Goal: Task Accomplishment & Management: Manage account settings

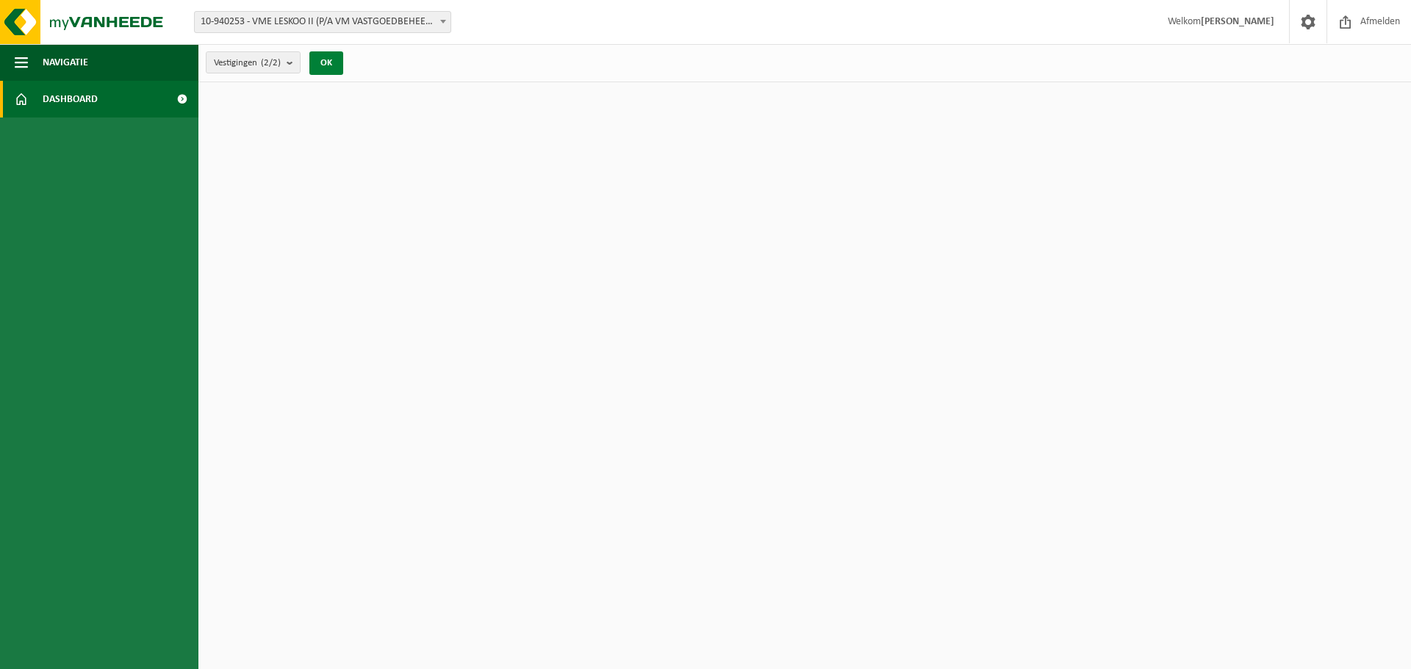
click at [327, 62] on button "OK" at bounding box center [326, 63] width 34 height 24
click at [133, 104] on link "Dashboard" at bounding box center [99, 99] width 198 height 37
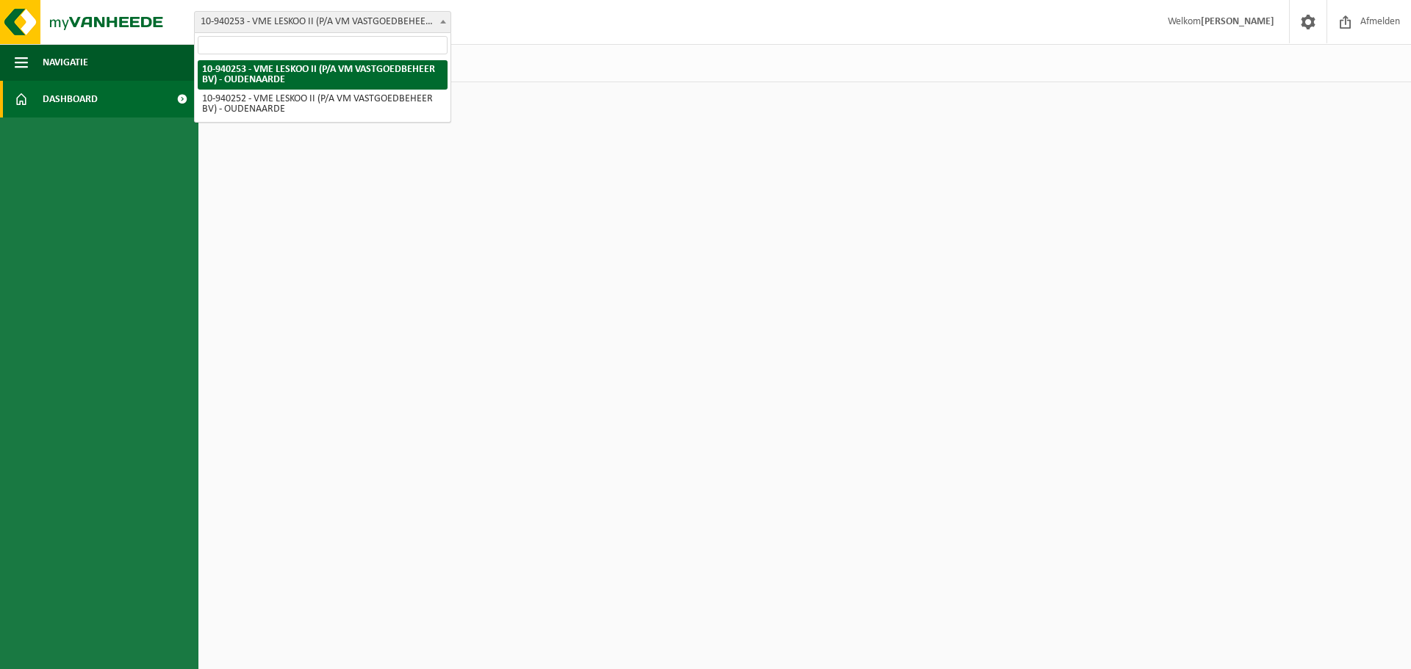
click at [288, 21] on span "10-940253 - VME LESKOO II (P/A VM VASTGOEDBEHEER BV) - OUDENAARDE" at bounding box center [323, 22] width 256 height 21
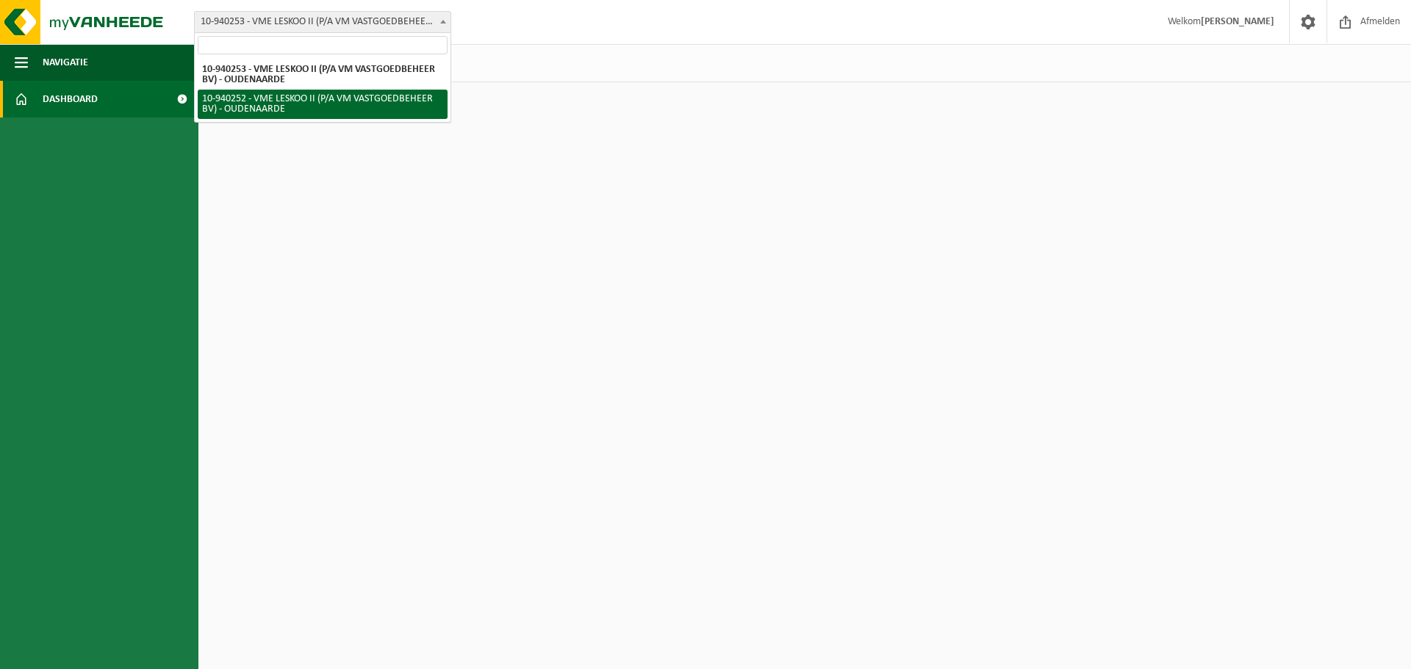
select select "161514"
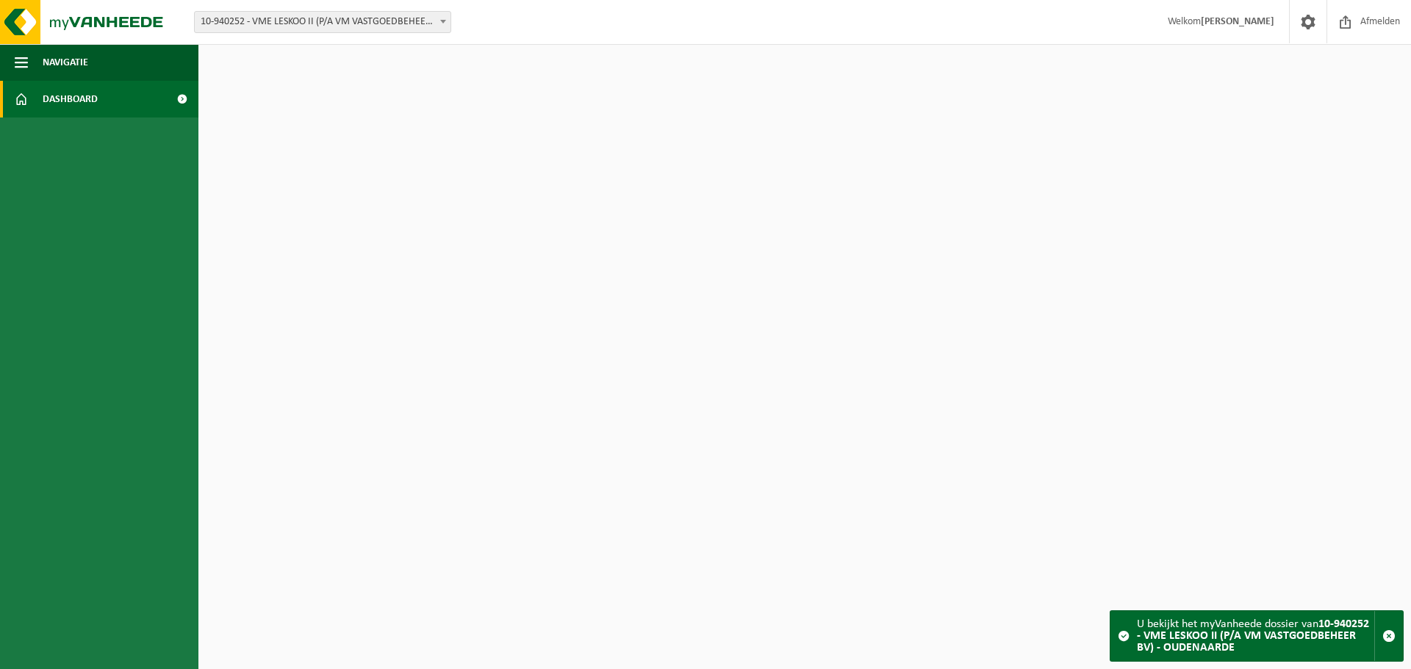
click at [1120, 637] on span at bounding box center [1123, 636] width 12 height 12
click at [1143, 635] on strong "10-940252 - VME LESKOO II (P/A VM VASTGOEDBEHEER BV) - OUDENAARDE" at bounding box center [1253, 636] width 232 height 35
click at [74, 64] on span "Navigatie" at bounding box center [66, 62] width 46 height 37
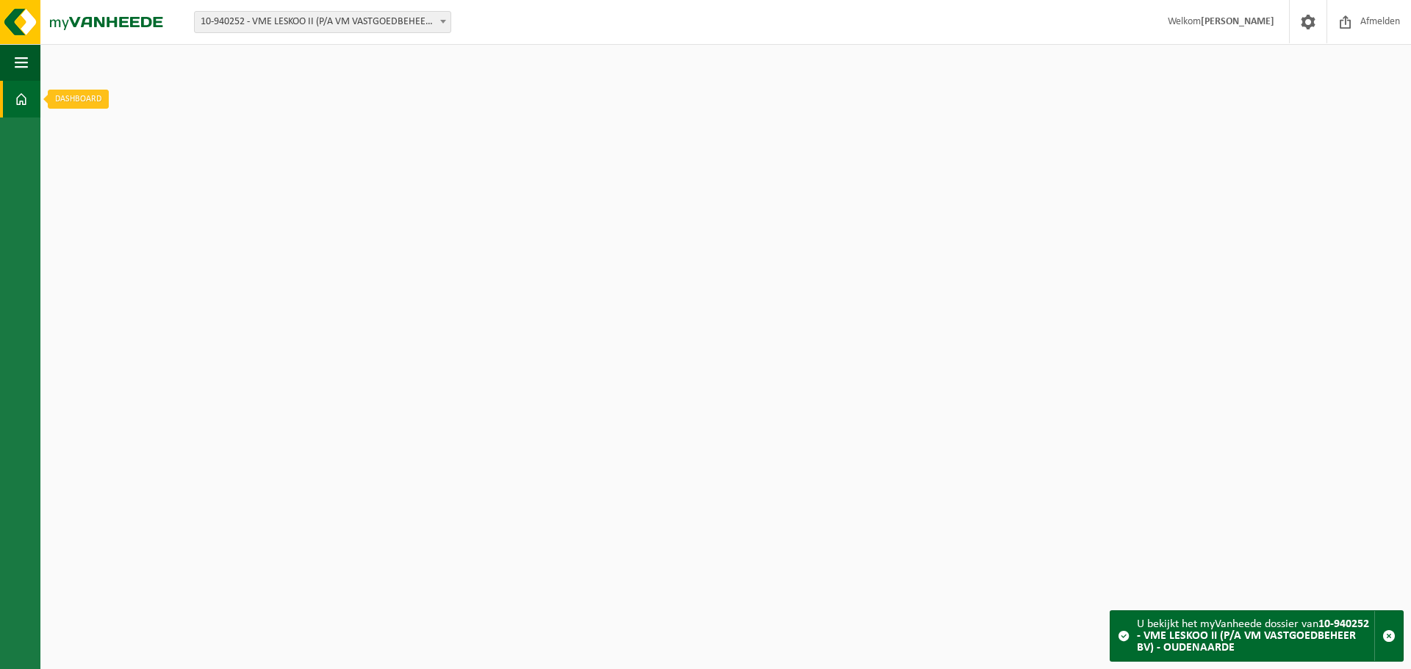
click at [29, 100] on link "Dashboard" at bounding box center [20, 99] width 40 height 37
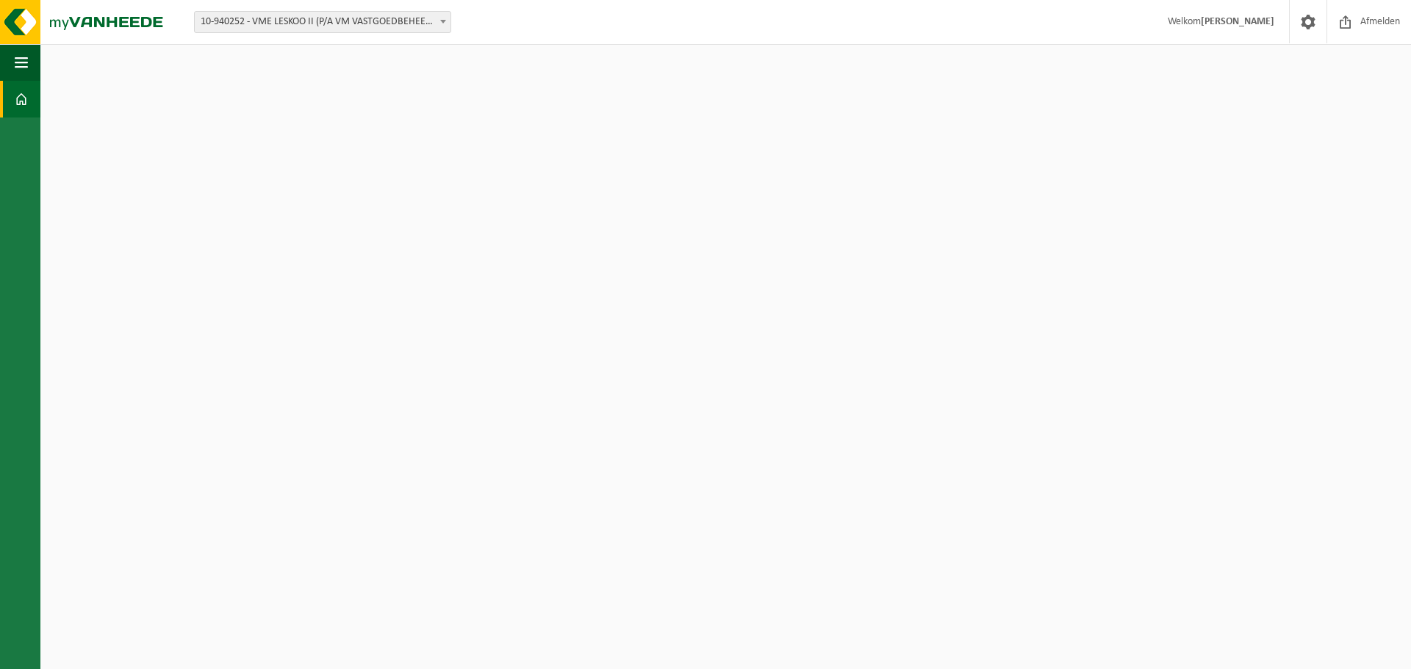
click at [60, 100] on html "Vestiging: 10-940253 - VME LESKOO II (P/A VM VASTGOEDBEHEER BV) - OUDENAARDE 10…" at bounding box center [705, 334] width 1411 height 669
click at [22, 101] on span at bounding box center [21, 99] width 13 height 37
click at [20, 99] on span at bounding box center [21, 99] width 13 height 37
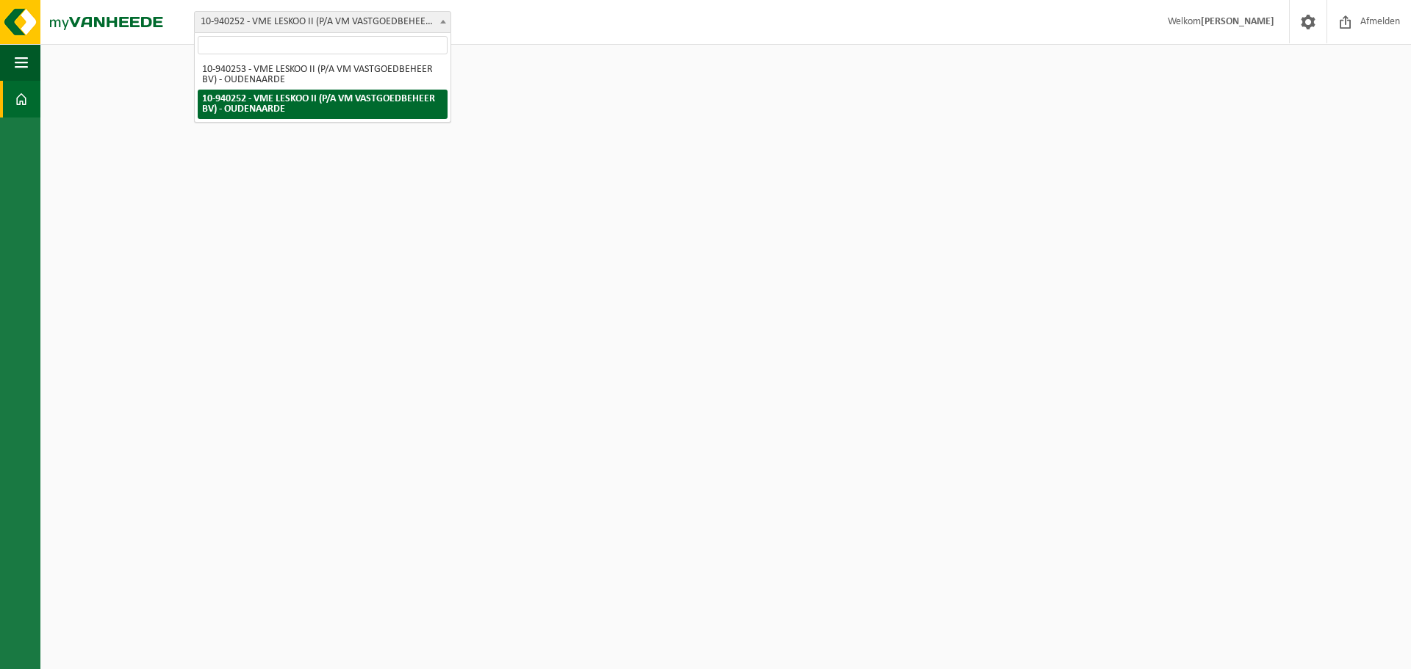
click at [238, 21] on span "10-940252 - VME LESKOO II (P/A VM VASTGOEDBEHEER BV) - OUDENAARDE" at bounding box center [323, 22] width 256 height 21
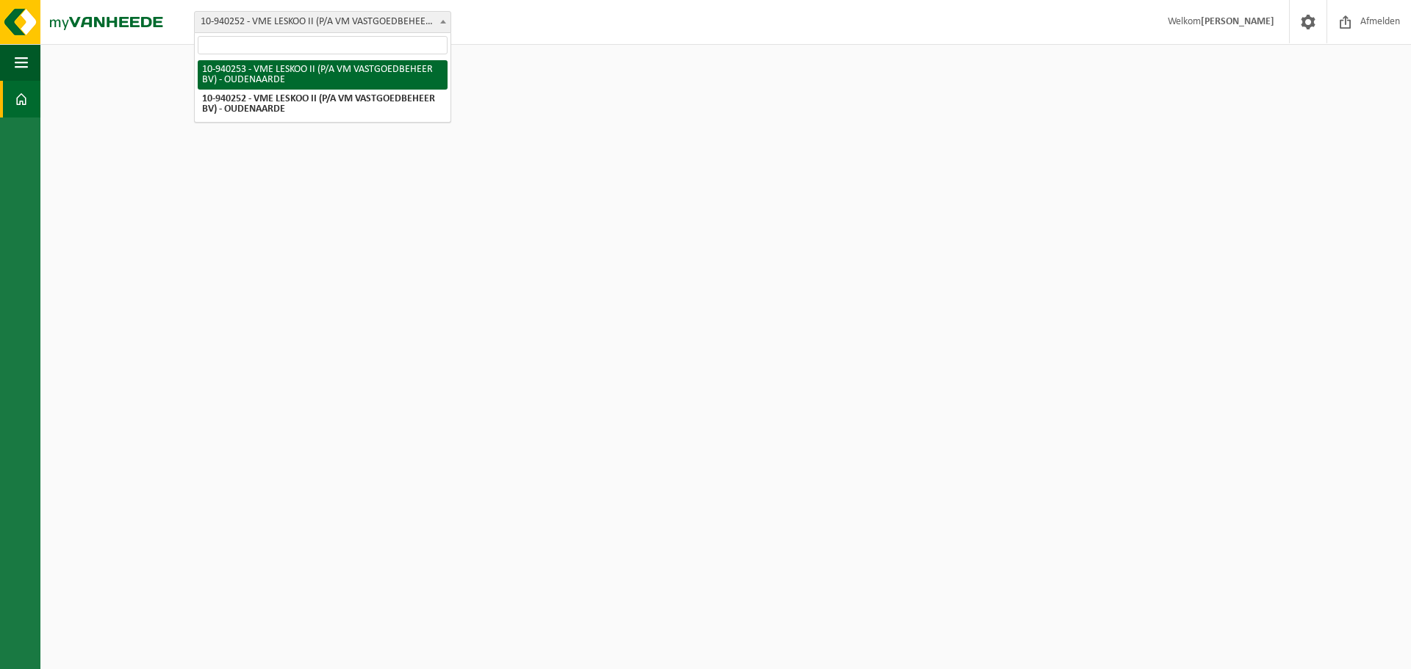
select select "161515"
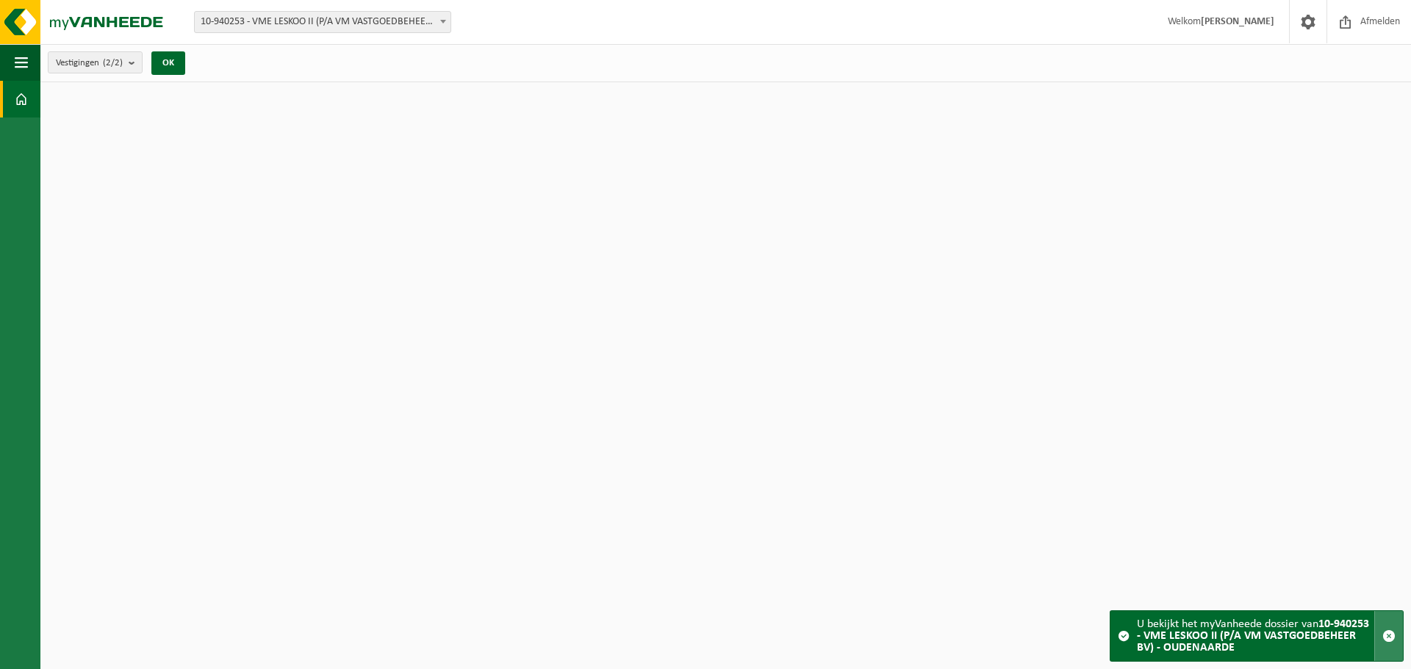
click at [1389, 632] on span "button" at bounding box center [1388, 636] width 13 height 13
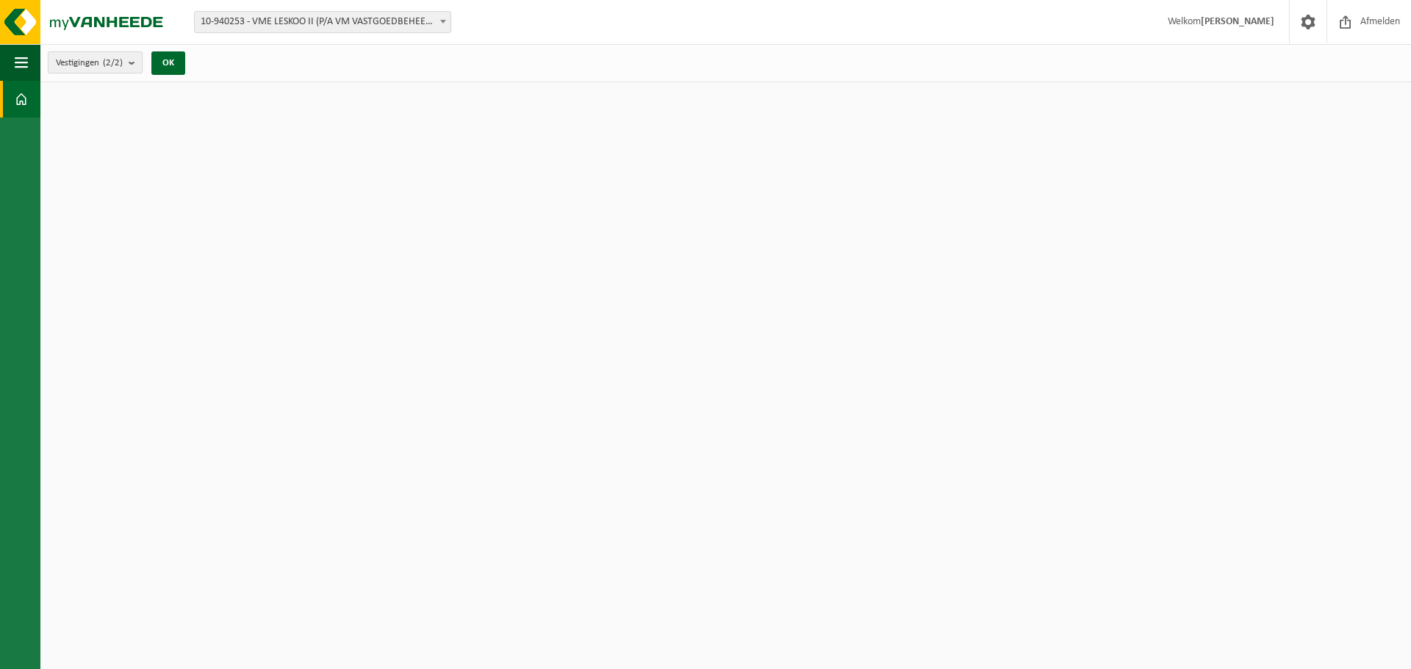
click at [104, 65] on span "Vestigingen (2/2)" at bounding box center [89, 63] width 67 height 22
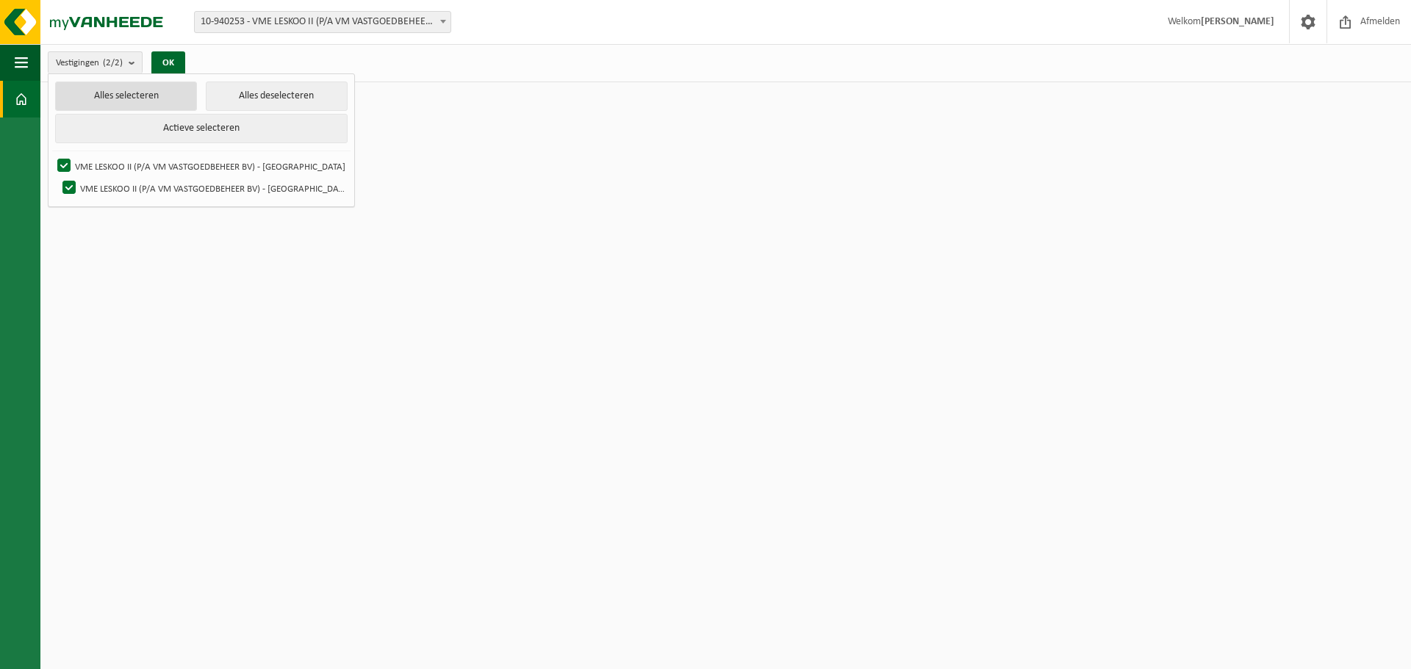
click at [109, 93] on button "Alles selecteren" at bounding box center [126, 96] width 142 height 29
click at [184, 161] on label "VME LESKOO II (P/A VM VASTGOEDBEHEER BV) - OUDENAARDE" at bounding box center [200, 166] width 292 height 22
click at [52, 155] on input "VME LESKOO II (P/A VM VASTGOEDBEHEER BV) - OUDENAARDE" at bounding box center [51, 154] width 1 height 1
checkbox input "false"
click at [173, 181] on label "VME LESKOO II (P/A VM VASTGOEDBEHEER BV) - OUDENAARDE" at bounding box center [203, 188] width 287 height 22
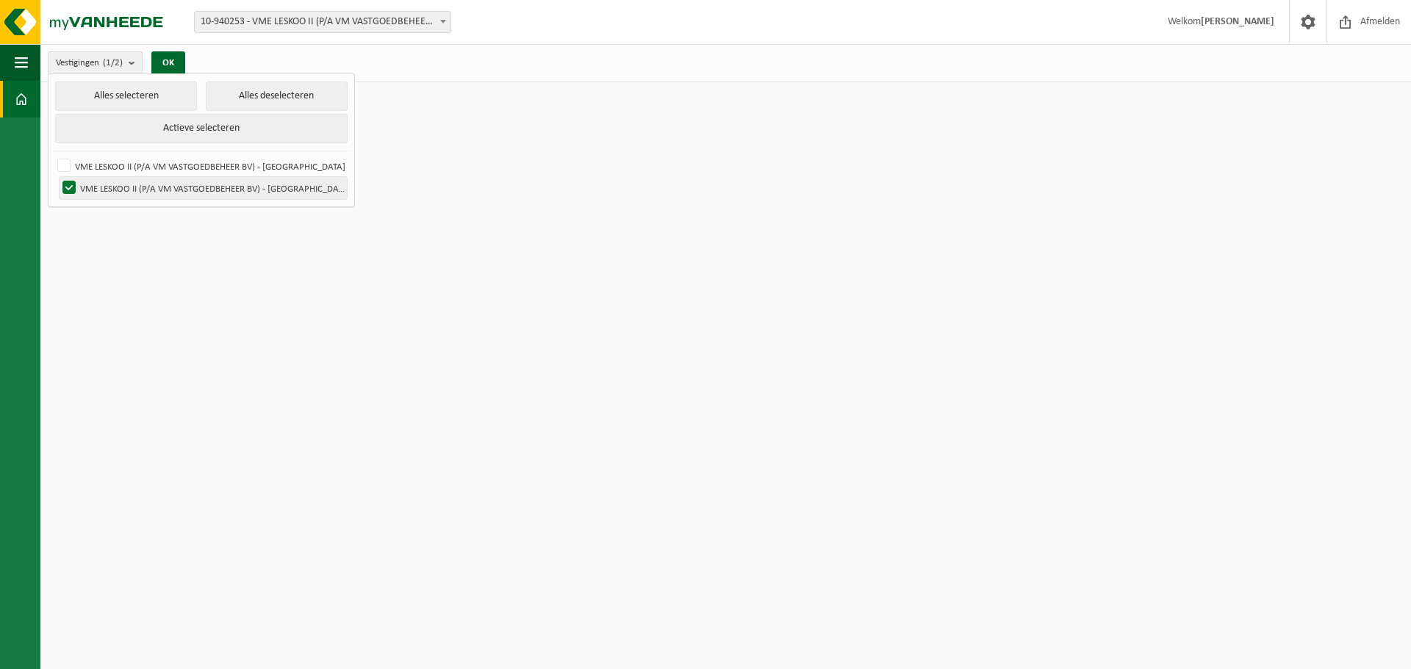
click at [57, 177] on input "VME LESKOO II (P/A VM VASTGOEDBEHEER BV) - OUDENAARDE" at bounding box center [57, 176] width 1 height 1
click at [171, 181] on label "VME LESKOO II (P/A VM VASTGOEDBEHEER BV) - OUDENAARDE" at bounding box center [203, 188] width 287 height 22
click at [57, 177] on input "VME LESKOO II (P/A VM VASTGOEDBEHEER BV) - OUDENAARDE" at bounding box center [57, 176] width 1 height 1
checkbox input "true"
click at [164, 162] on label "VME LESKOO II (P/A VM VASTGOEDBEHEER BV) - OUDENAARDE" at bounding box center [200, 166] width 292 height 22
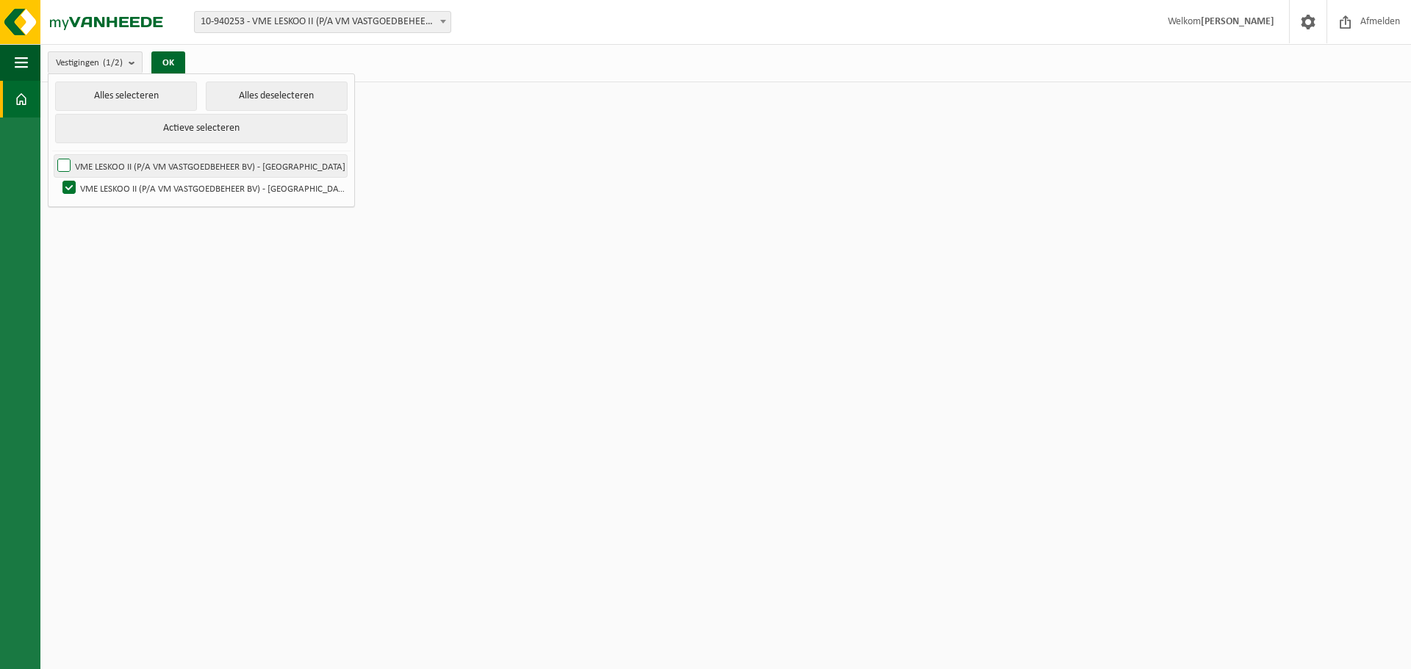
click at [52, 155] on input "VME LESKOO II (P/A VM VASTGOEDBEHEER BV) - OUDENAARDE" at bounding box center [51, 154] width 1 height 1
checkbox input "true"
click at [179, 121] on button "Actieve selecteren" at bounding box center [201, 128] width 292 height 29
click at [165, 62] on button "OK" at bounding box center [168, 63] width 34 height 24
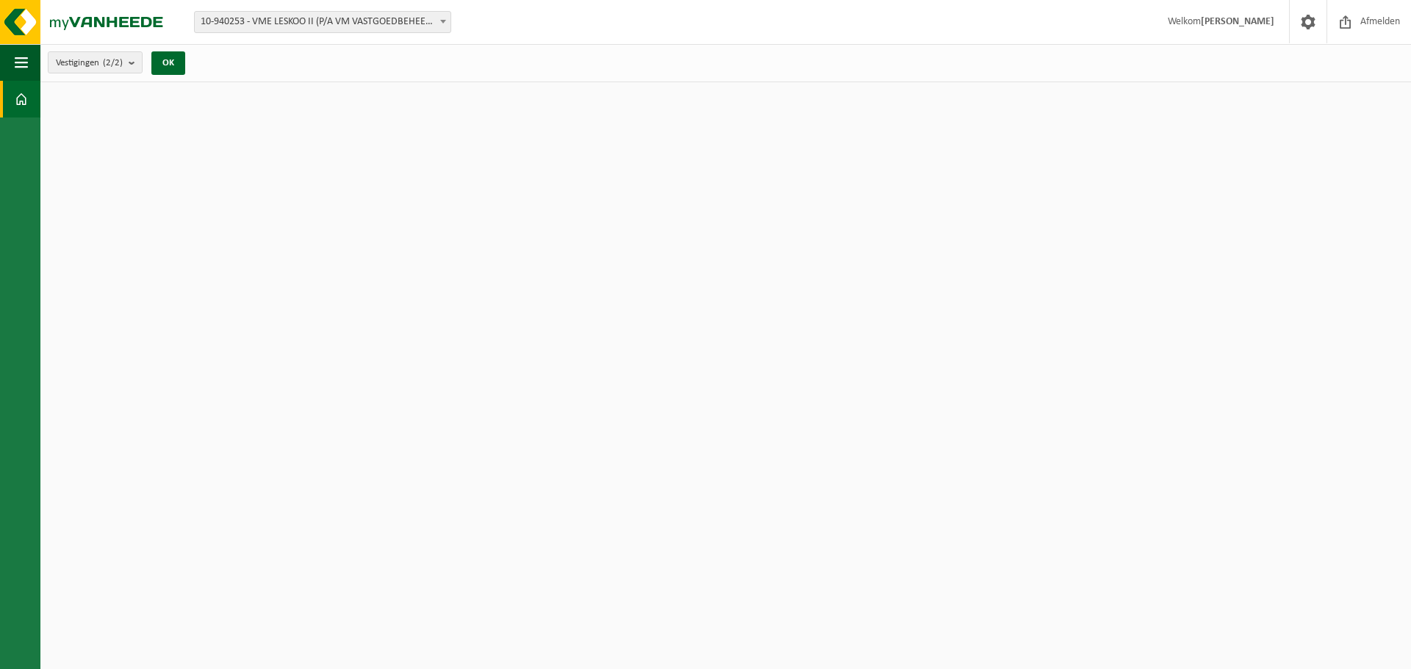
click at [284, 24] on span "10-940253 - VME LESKOO II (P/A VM VASTGOEDBEHEER BV) - OUDENAARDE" at bounding box center [323, 22] width 256 height 21
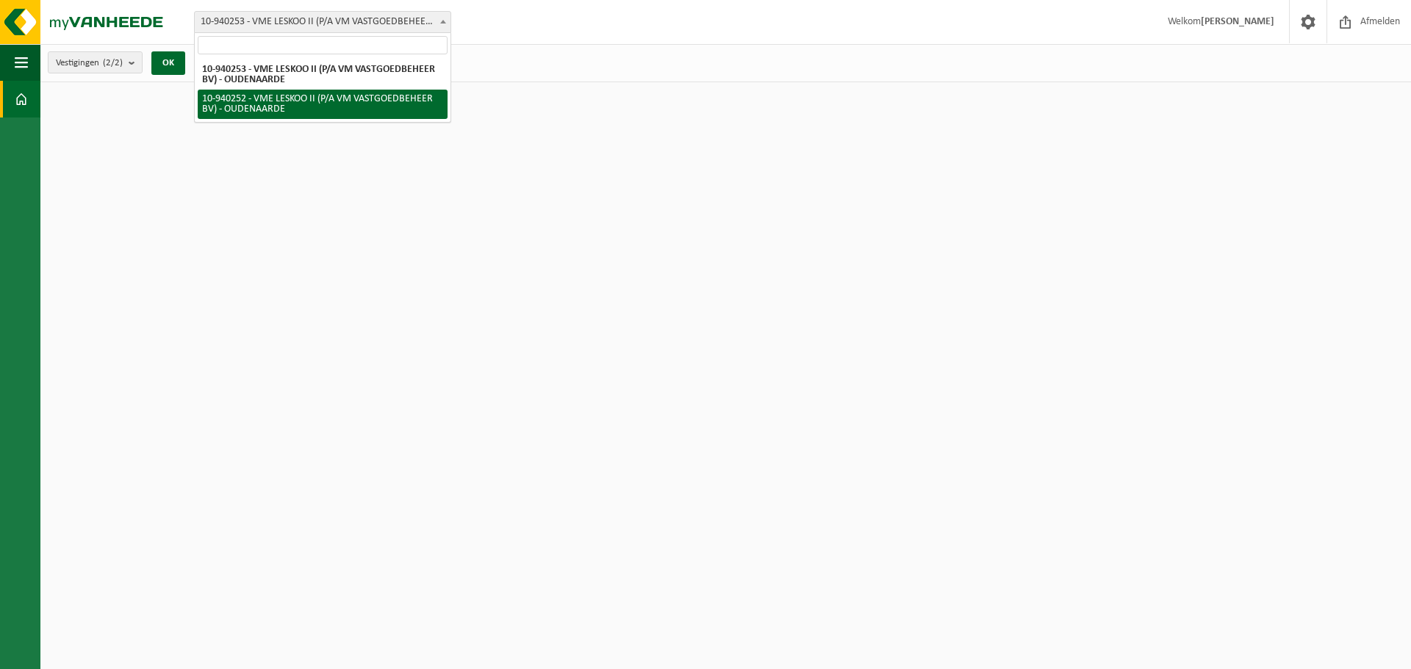
select select "161514"
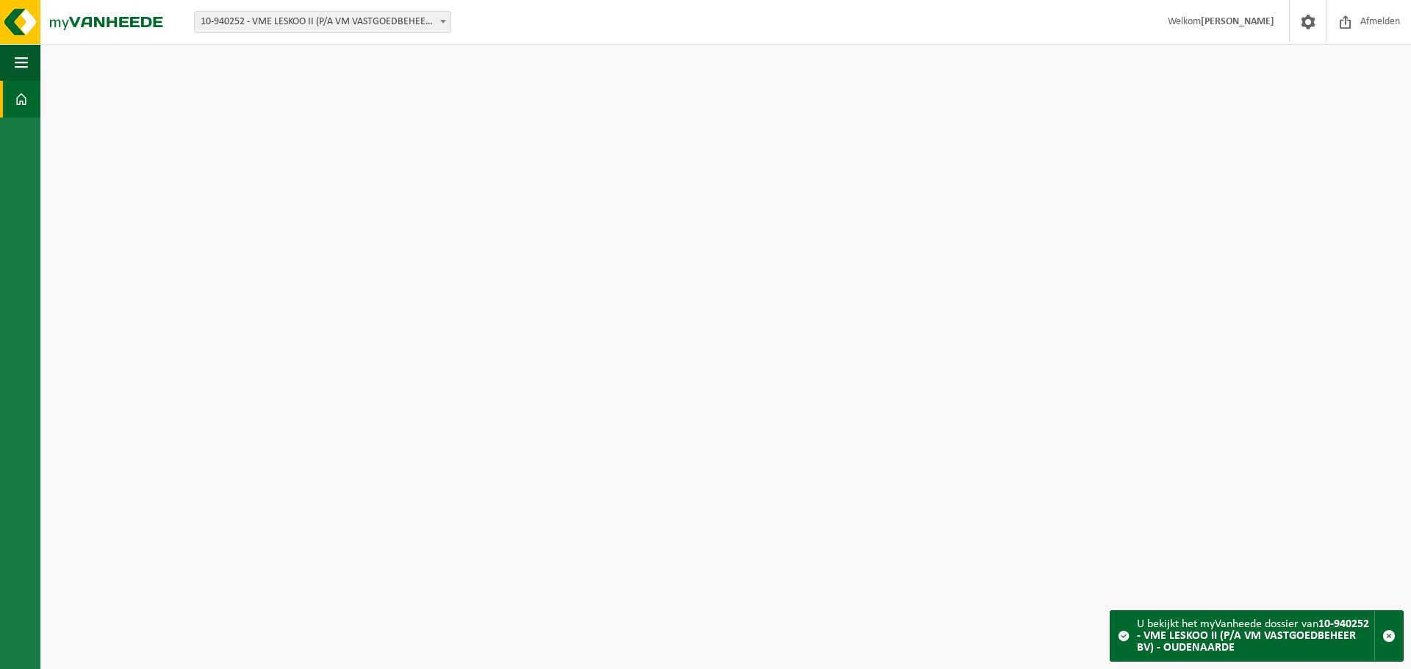
click at [341, 21] on span "10-940252 - VME LESKOO II (P/A VM VASTGOEDBEHEER BV) - OUDENAARDE" at bounding box center [323, 22] width 256 height 21
click at [18, 65] on span "button" at bounding box center [21, 62] width 13 height 37
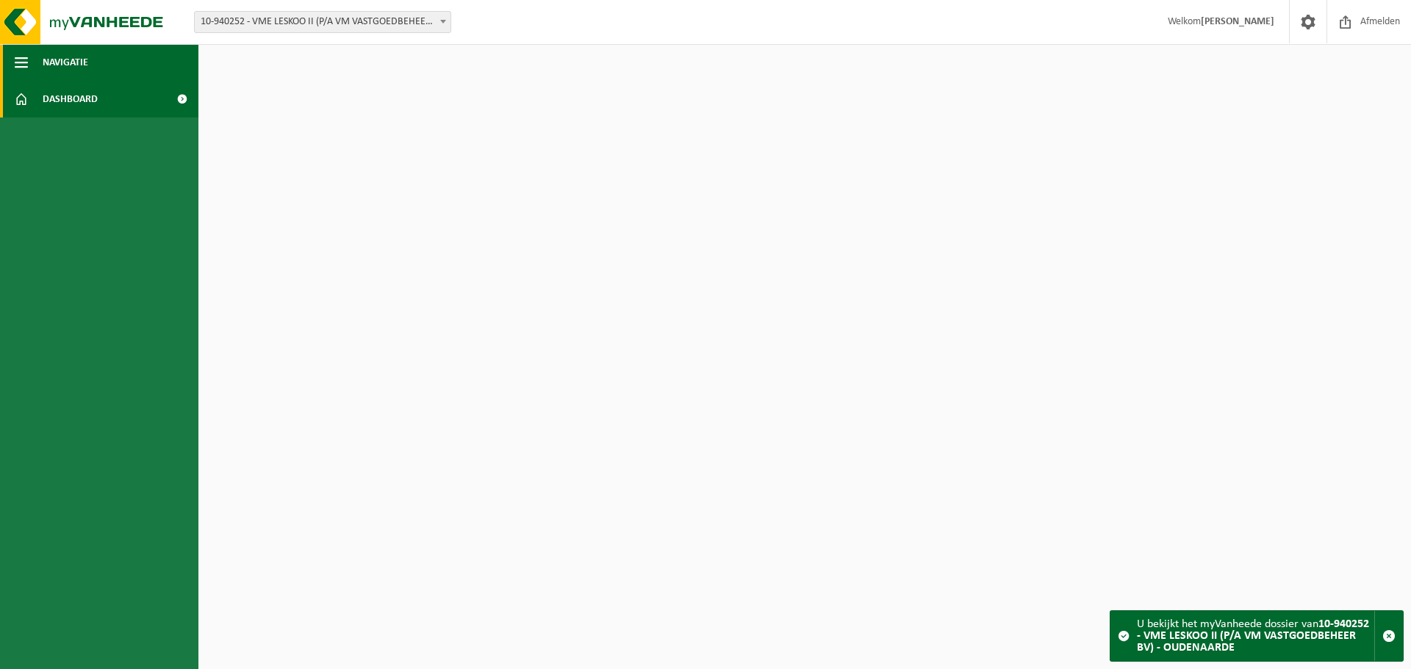
click at [58, 62] on span "Navigatie" at bounding box center [66, 62] width 46 height 37
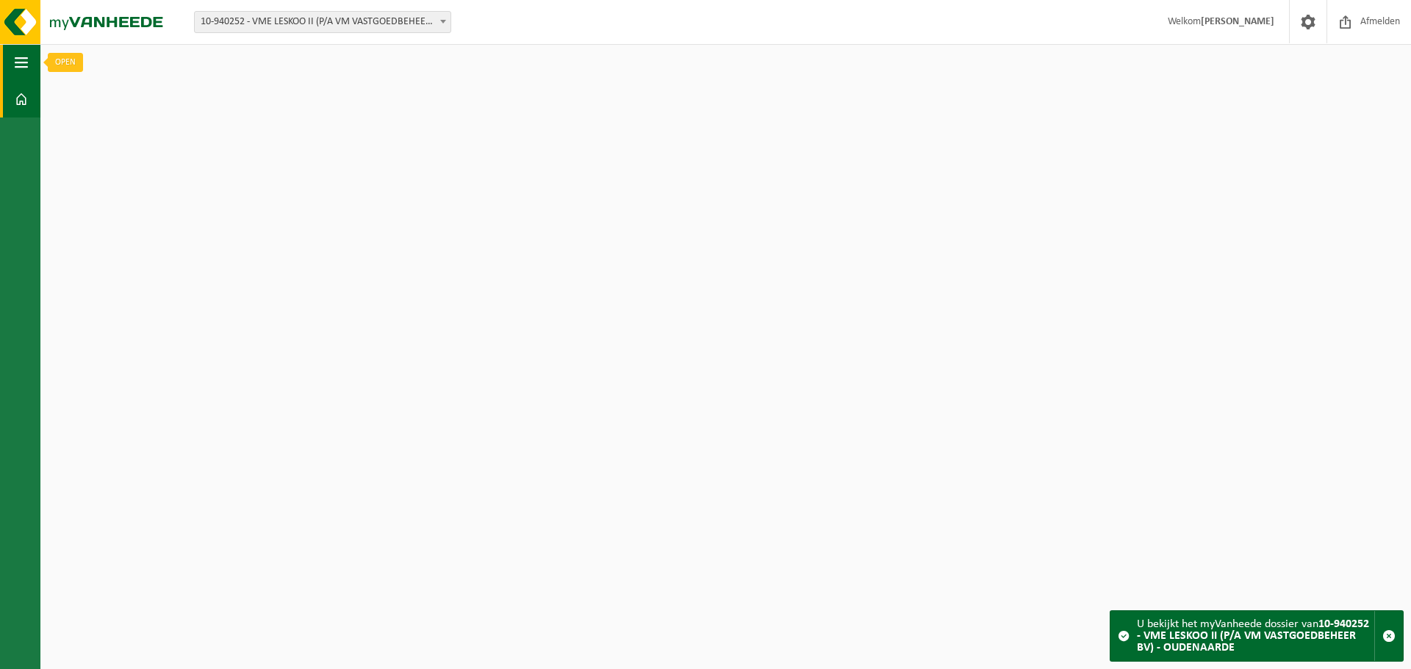
click at [35, 62] on button "Navigatie" at bounding box center [20, 62] width 40 height 37
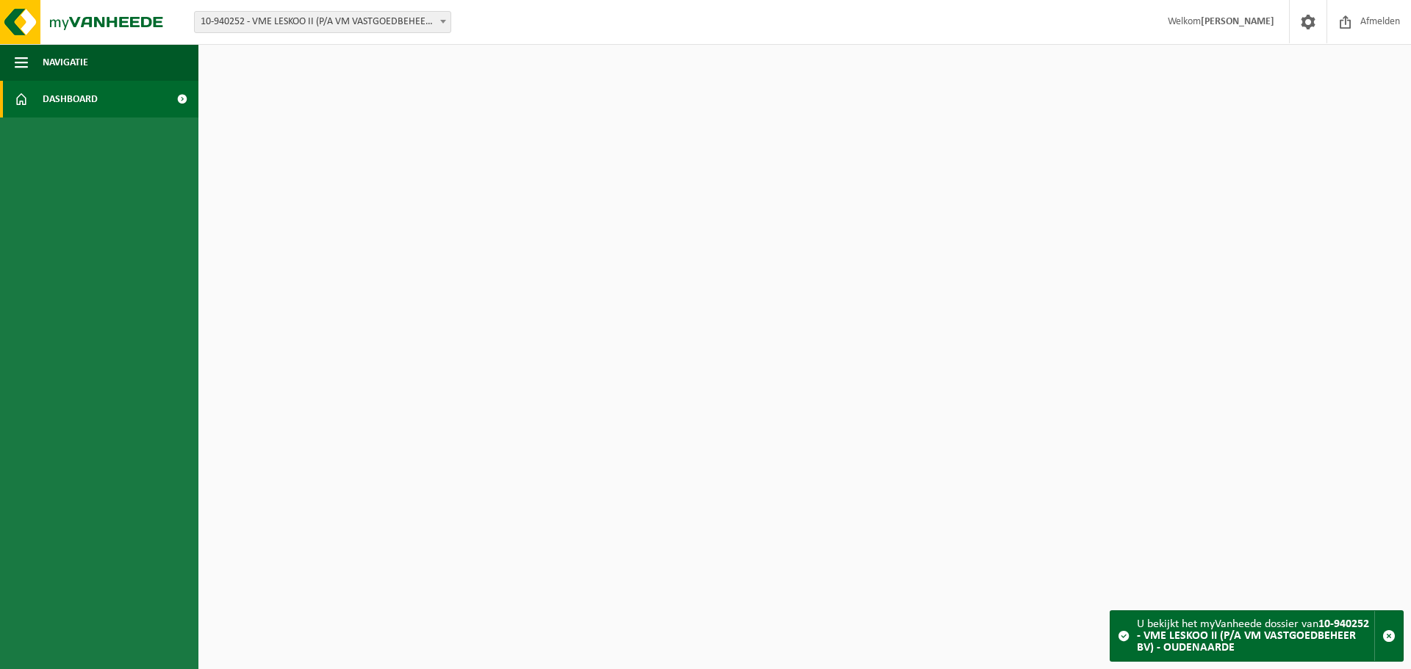
click at [181, 101] on span at bounding box center [181, 99] width 33 height 37
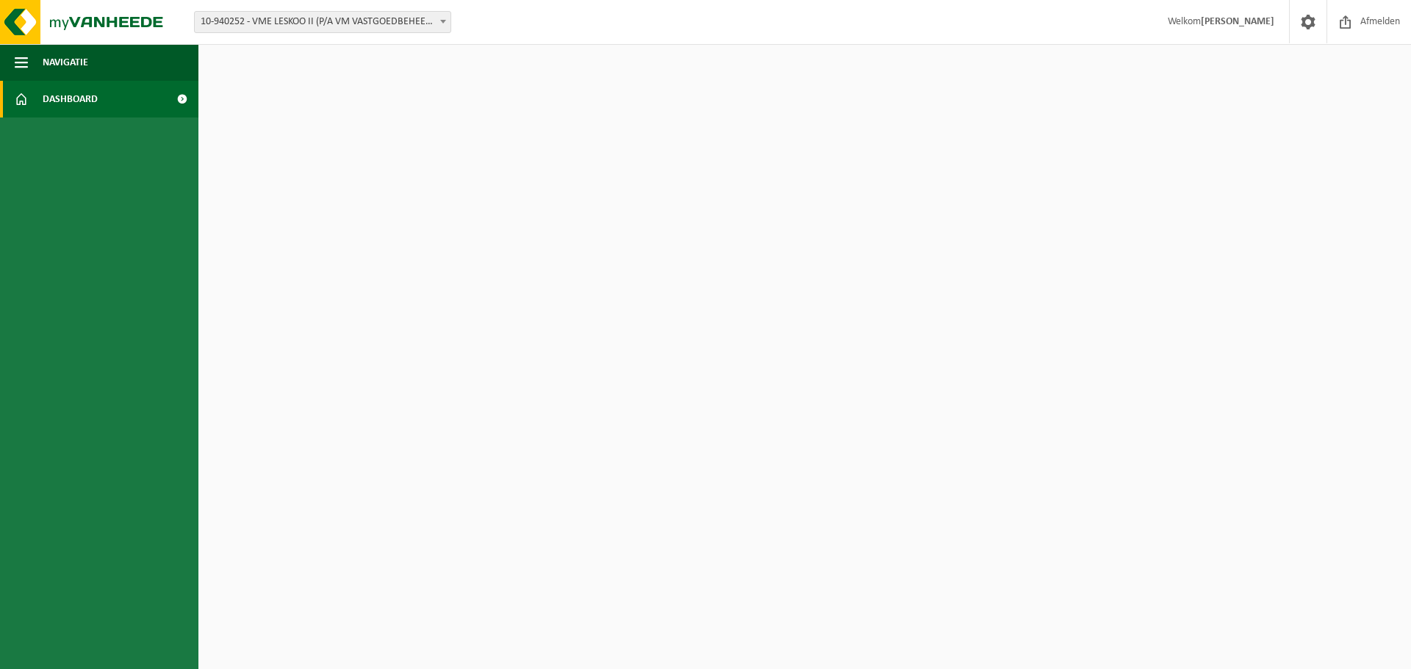
click at [181, 98] on span at bounding box center [181, 99] width 33 height 37
click at [36, 96] on link "Dashboard" at bounding box center [99, 99] width 198 height 37
click at [1208, 16] on span "Welkom [PERSON_NAME]" at bounding box center [1221, 21] width 136 height 43
click at [1306, 21] on span at bounding box center [1308, 21] width 22 height 43
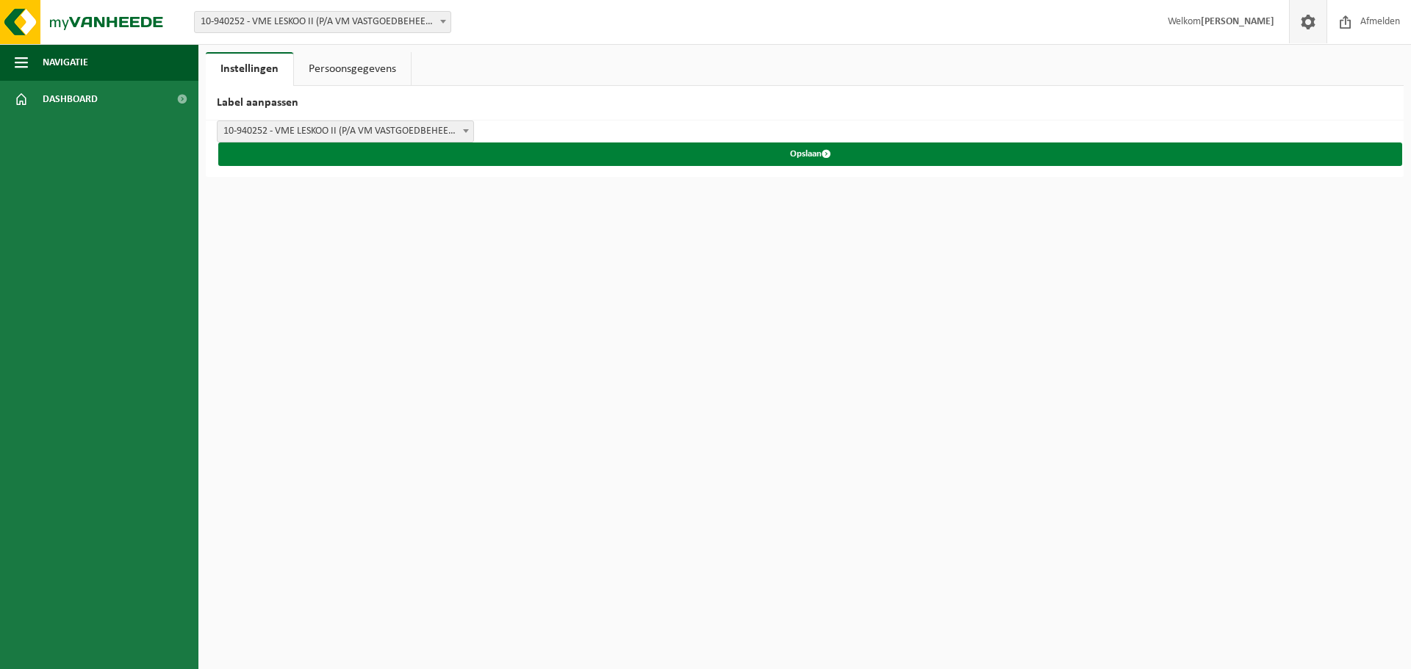
click at [807, 154] on button "Opslaan" at bounding box center [810, 155] width 1184 height 24
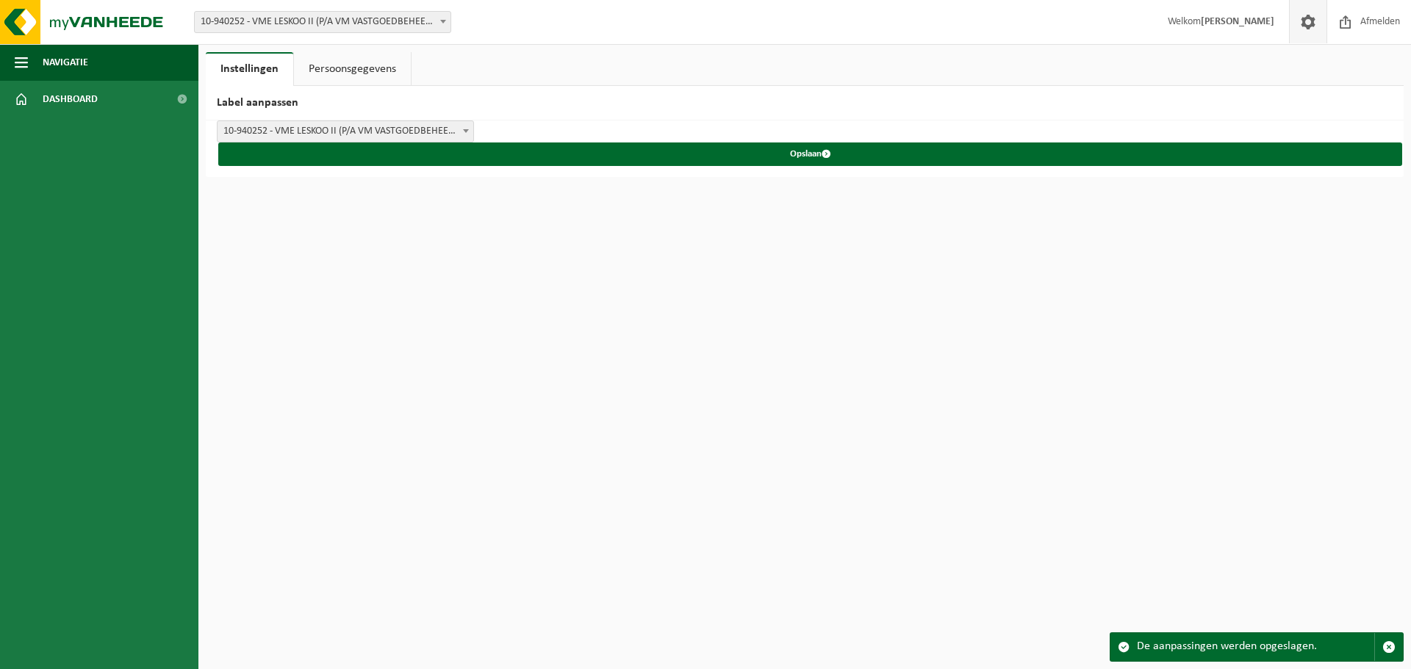
click at [344, 66] on link "Persoonsgegevens" at bounding box center [352, 69] width 117 height 34
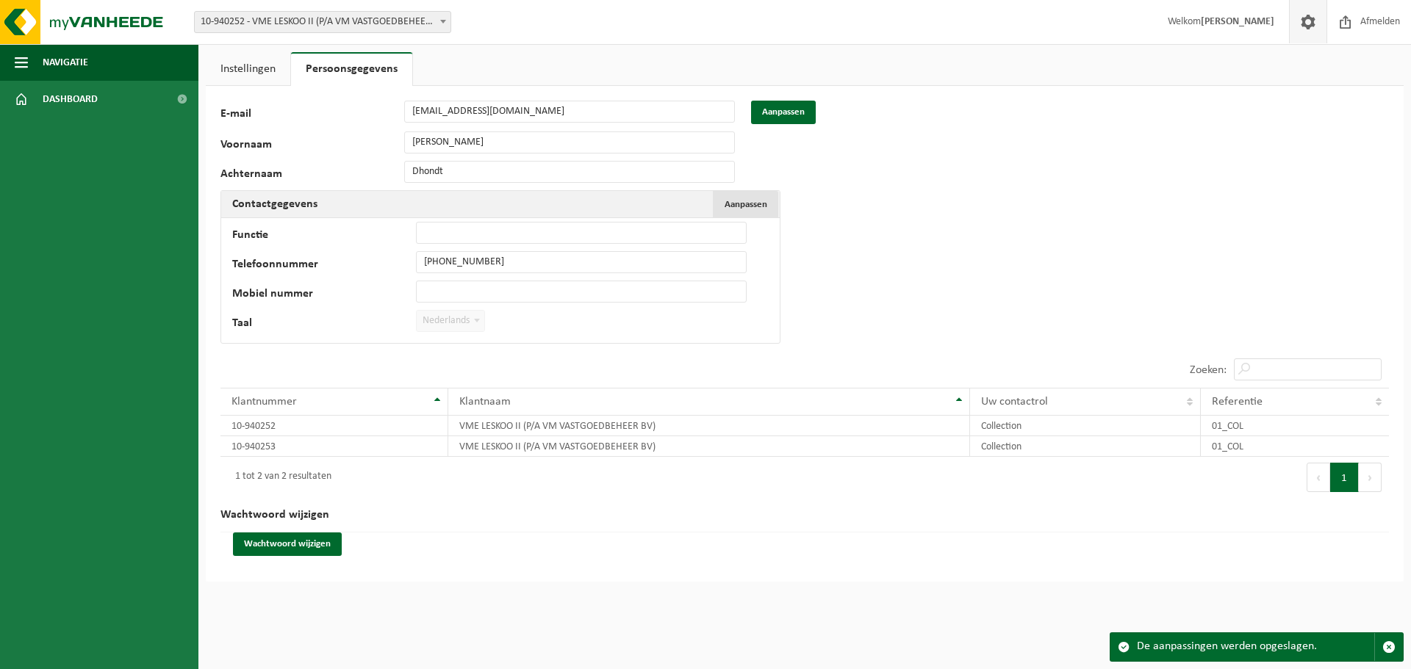
click at [731, 204] on span "Aanpassen" at bounding box center [745, 205] width 43 height 10
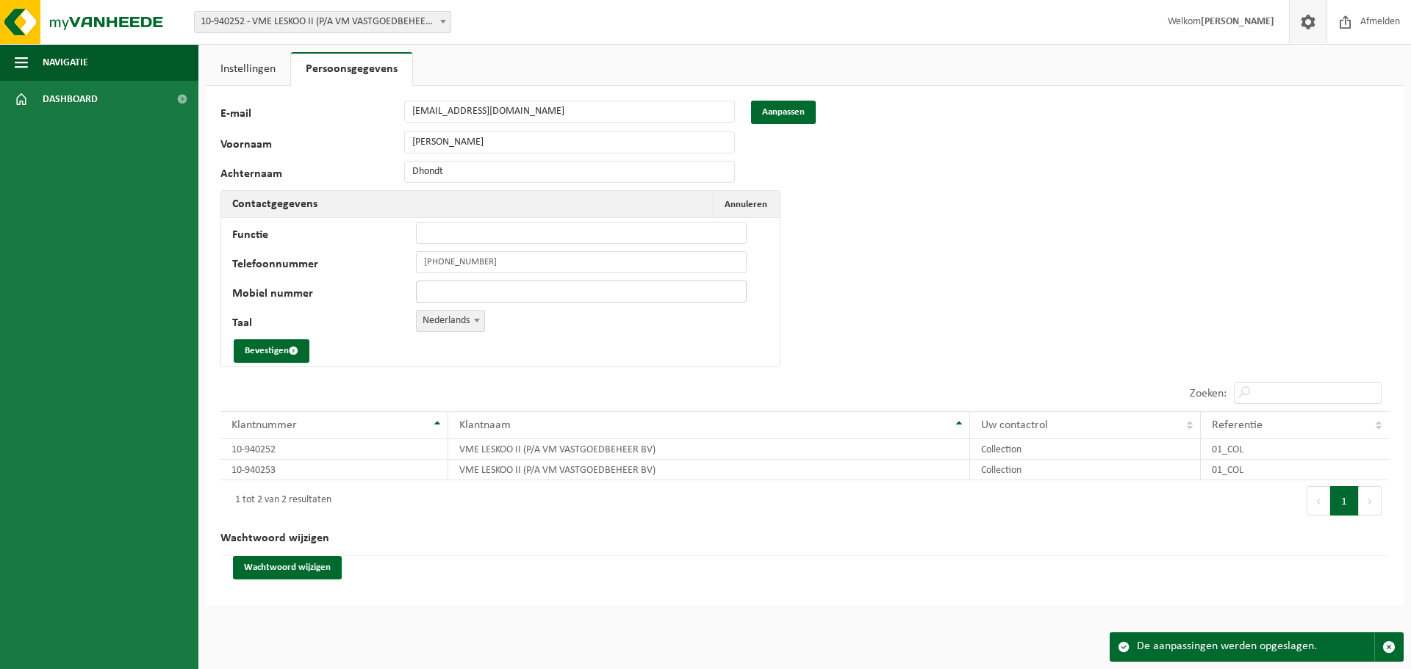
click at [442, 282] on input "Mobiel nummer" at bounding box center [581, 292] width 331 height 22
type input "[PHONE_NUMBER]"
click at [276, 349] on button "Bevestigen" at bounding box center [272, 351] width 76 height 24
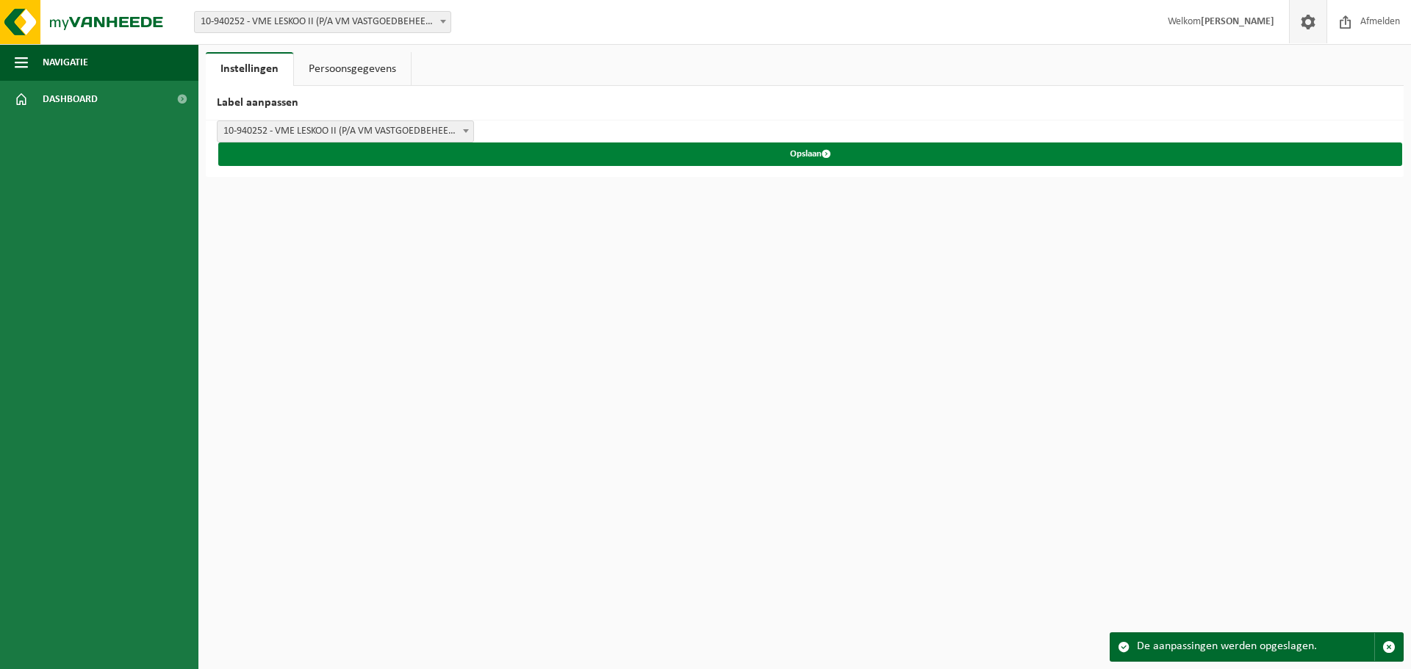
click at [810, 148] on button "Opslaan" at bounding box center [810, 155] width 1184 height 24
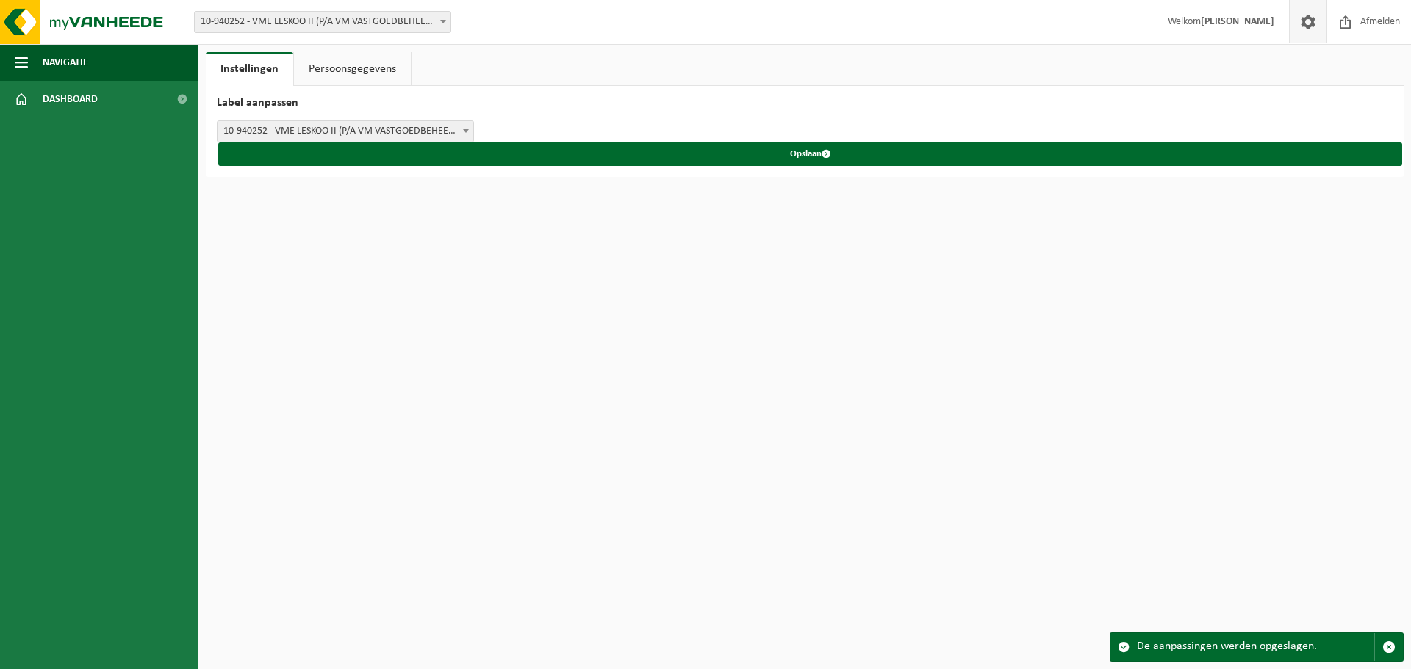
click at [325, 65] on link "Persoonsgegevens" at bounding box center [352, 69] width 117 height 34
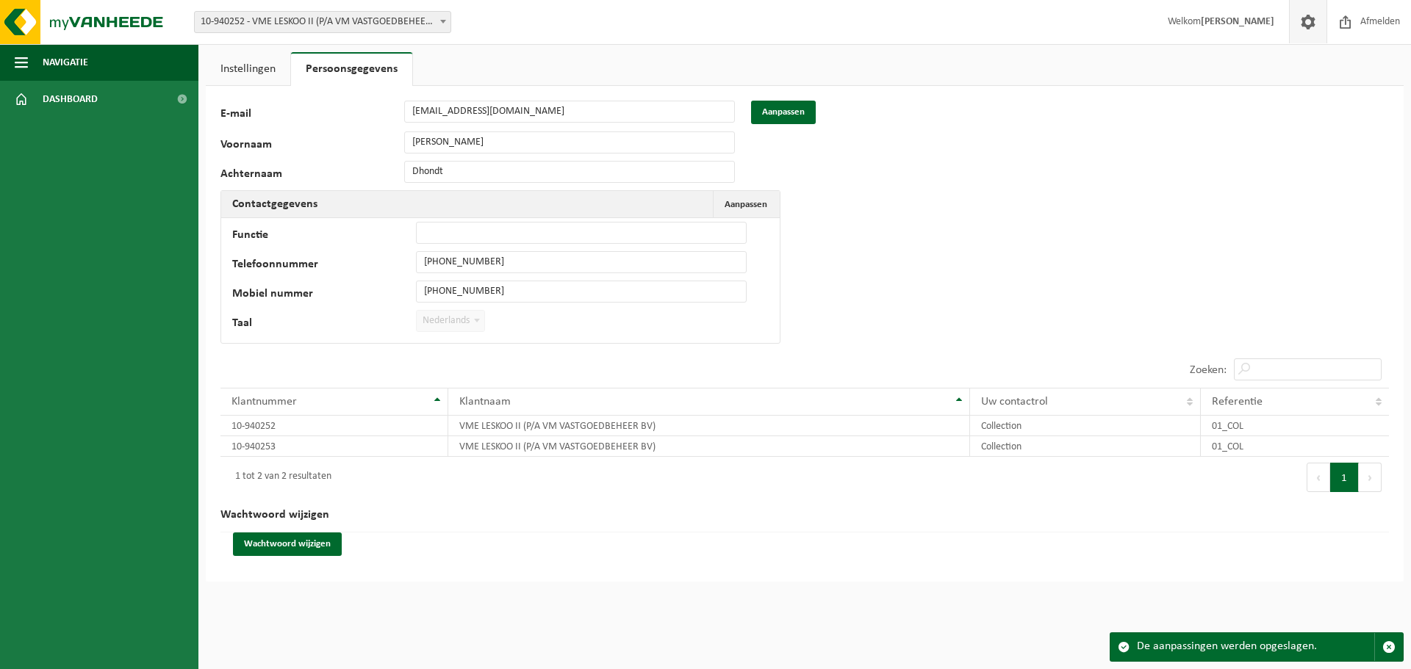
click at [480, 320] on b at bounding box center [477, 321] width 6 height 4
click at [278, 317] on label "Taal" at bounding box center [324, 324] width 184 height 15
click at [468, 429] on td "VME LESKOO II (P/A VM VASTGOEDBEHEER BV)" at bounding box center [708, 426] width 521 height 21
click at [473, 424] on td "VME LESKOO II (P/A VM VASTGOEDBEHEER BV)" at bounding box center [708, 426] width 521 height 21
click at [1247, 370] on input "Zoeken:" at bounding box center [1308, 370] width 148 height 22
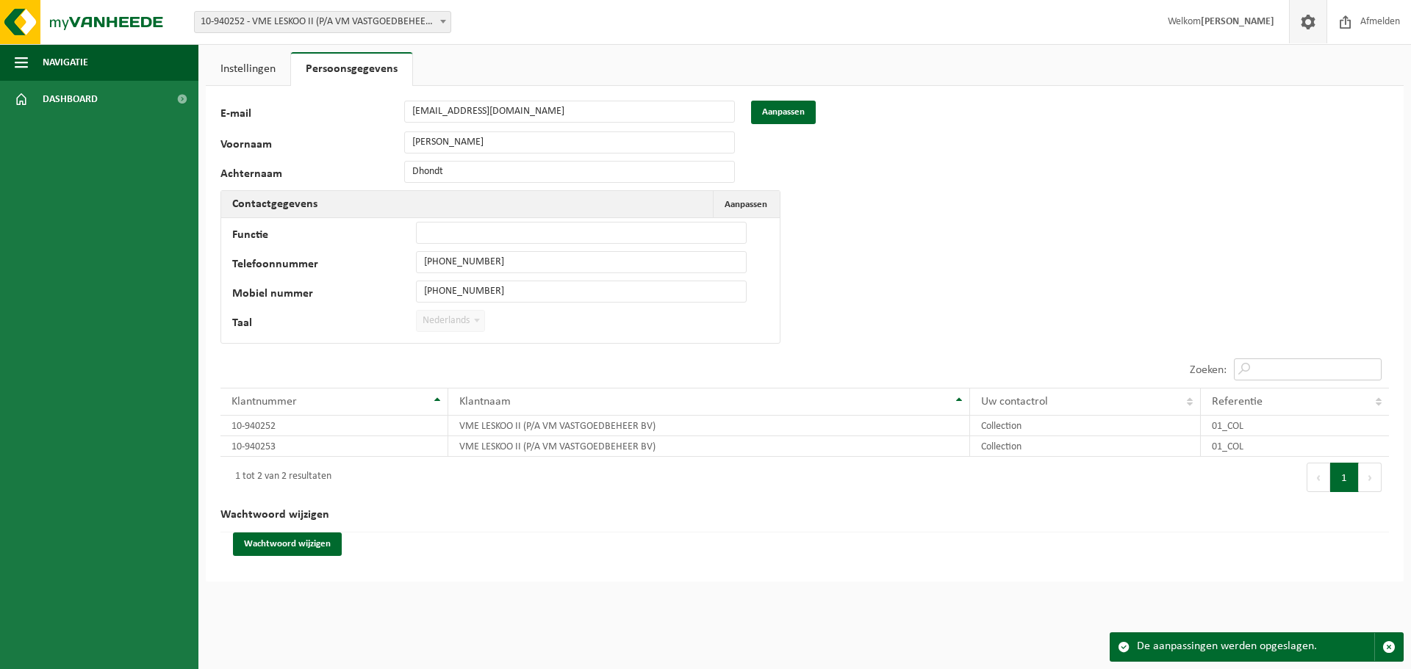
click at [1247, 370] on input "Zoeken:" at bounding box center [1308, 370] width 148 height 22
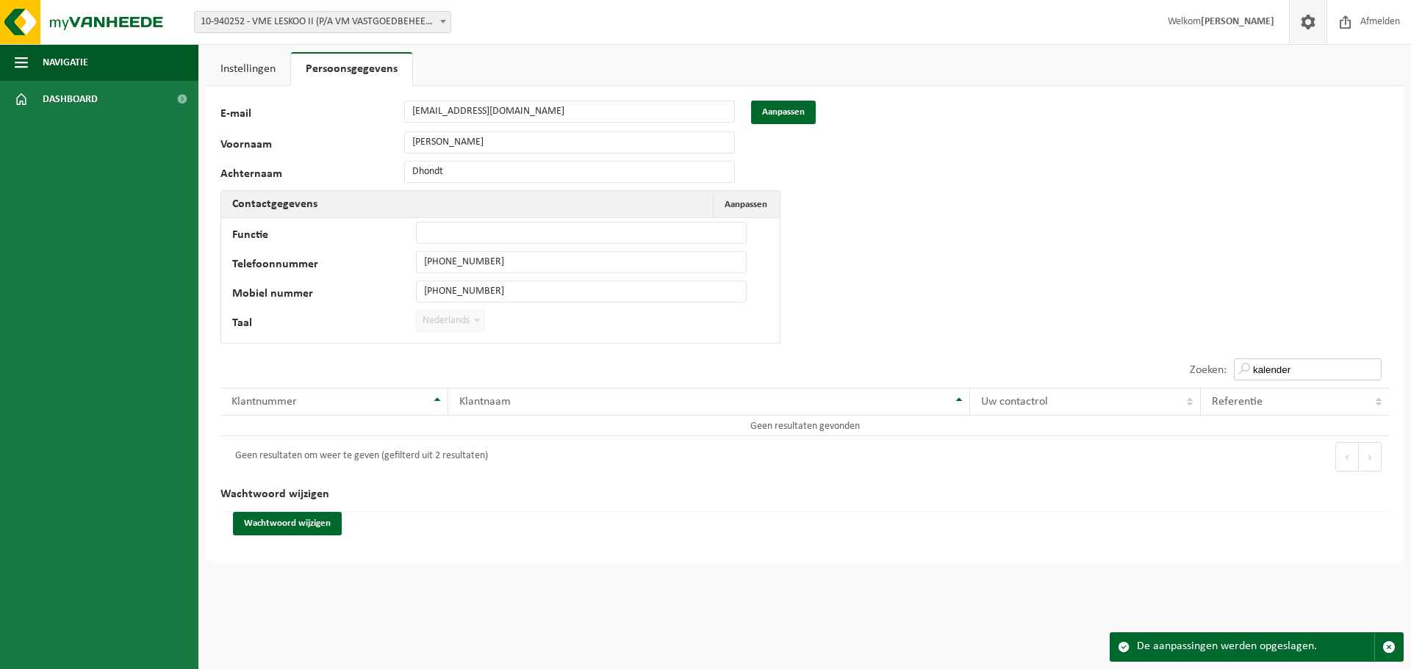
click at [1322, 370] on input "kalender" at bounding box center [1308, 370] width 148 height 22
click at [1244, 374] on input "kalender" at bounding box center [1308, 370] width 148 height 22
type input "kalender"
click at [464, 400] on span "Klantnaam" at bounding box center [484, 402] width 51 height 12
click at [436, 401] on th "Klantnummer" at bounding box center [334, 402] width 228 height 28
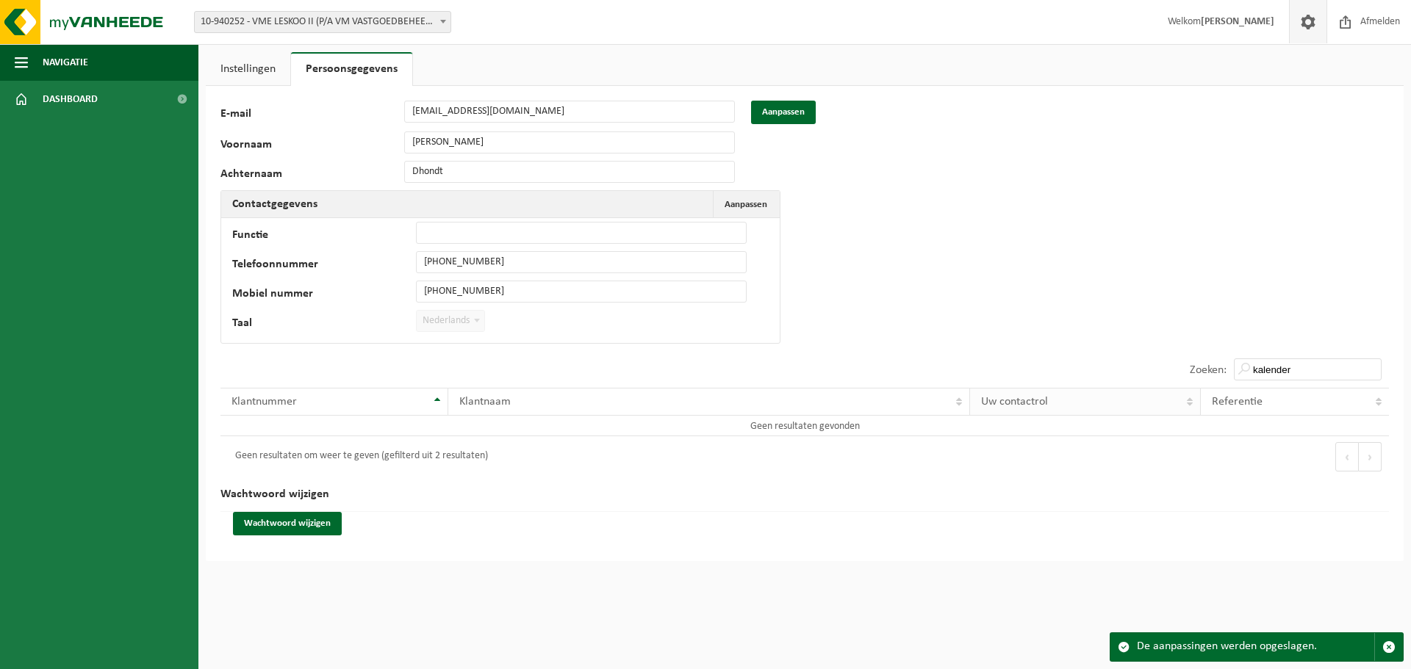
click at [998, 402] on span "Uw contactrol" at bounding box center [1014, 402] width 67 height 12
click at [1369, 372] on input "kalender" at bounding box center [1308, 370] width 148 height 22
click at [1370, 372] on input "kalender" at bounding box center [1308, 370] width 148 height 22
click at [256, 66] on link "Instellingen" at bounding box center [248, 69] width 84 height 34
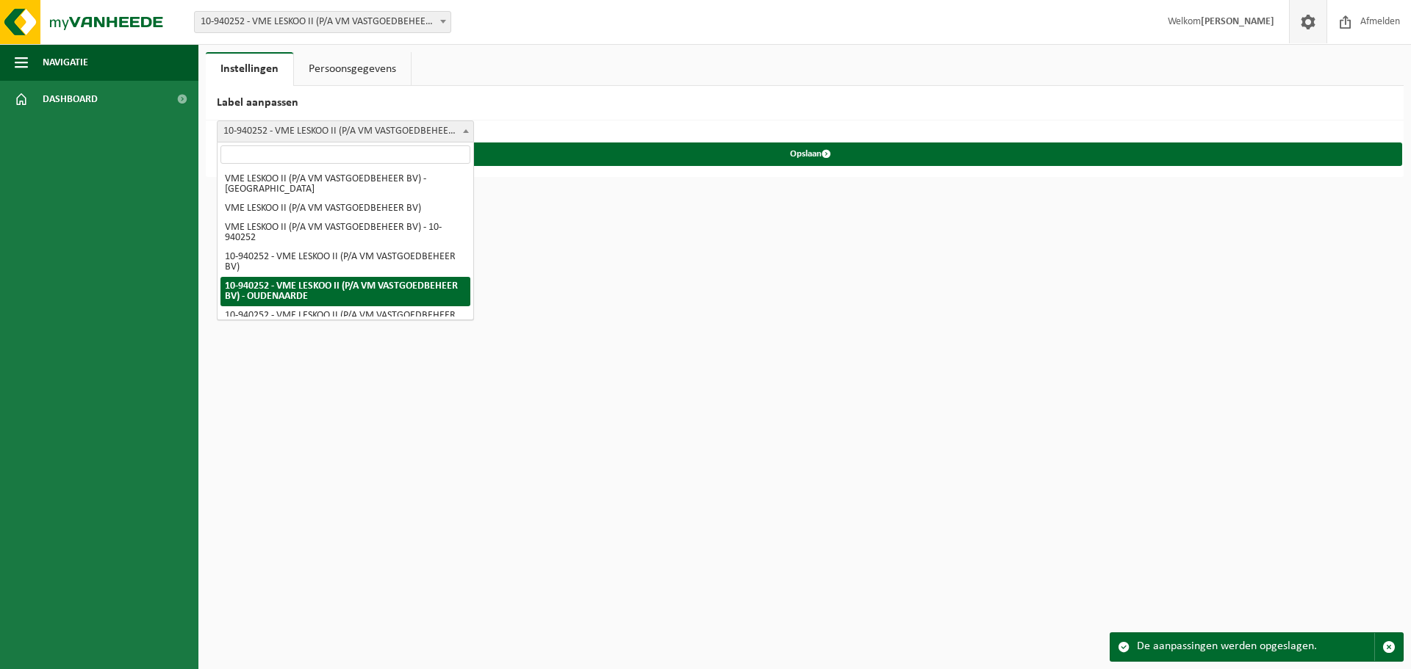
click at [288, 134] on span "10-940252 - VME LESKOO II (P/A VM VASTGOEDBEHEER BV) - OUDENAARDE" at bounding box center [345, 131] width 256 height 21
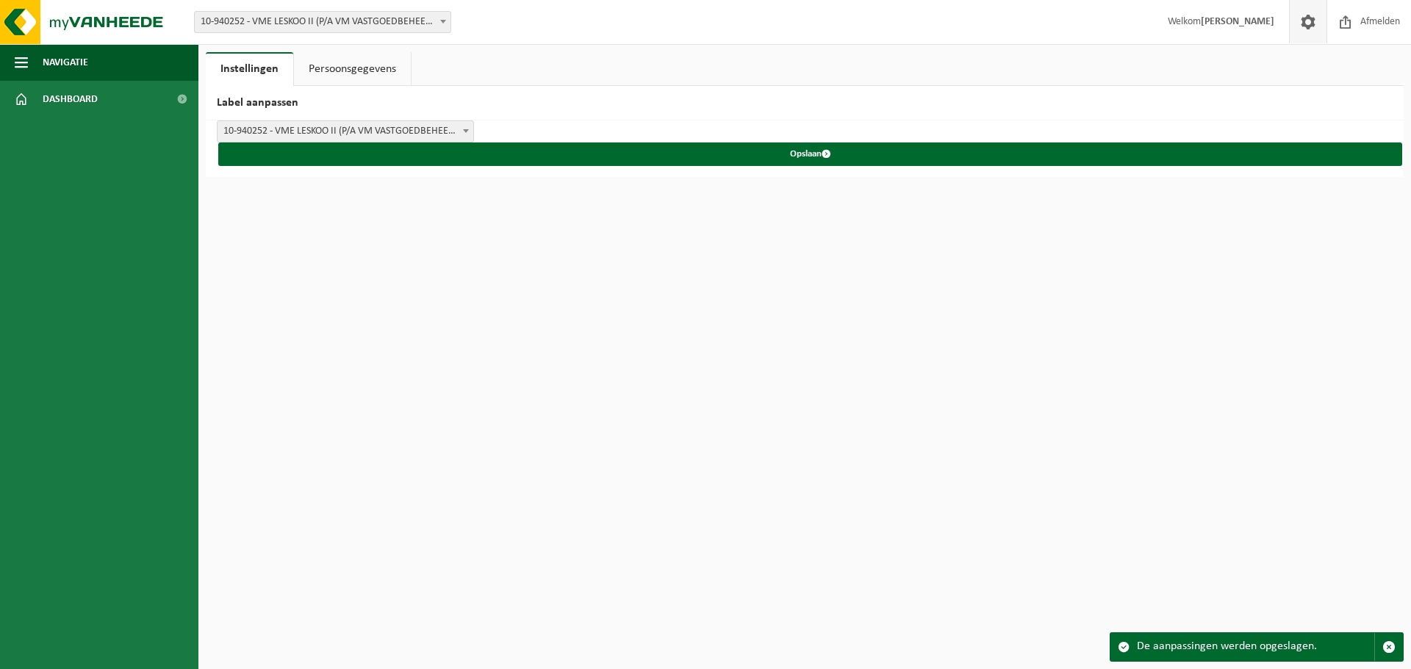
click at [1223, 23] on strong "[PERSON_NAME]" at bounding box center [1236, 21] width 73 height 11
click at [79, 18] on img at bounding box center [88, 22] width 176 height 44
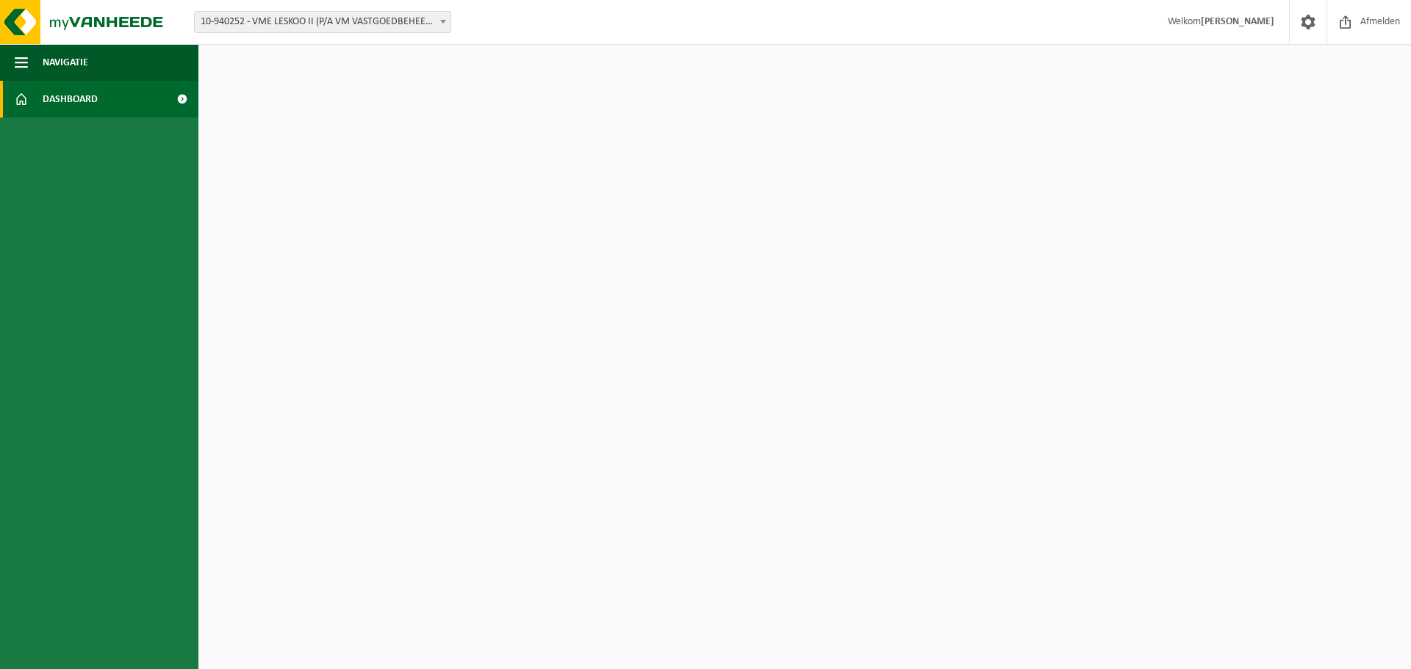
click at [287, 24] on span "10-940252 - VME LESKOO II (P/A VM VASTGOEDBEHEER BV) - OUDENAARDE" at bounding box center [323, 22] width 256 height 21
click at [107, 65] on button "Navigatie" at bounding box center [99, 62] width 198 height 37
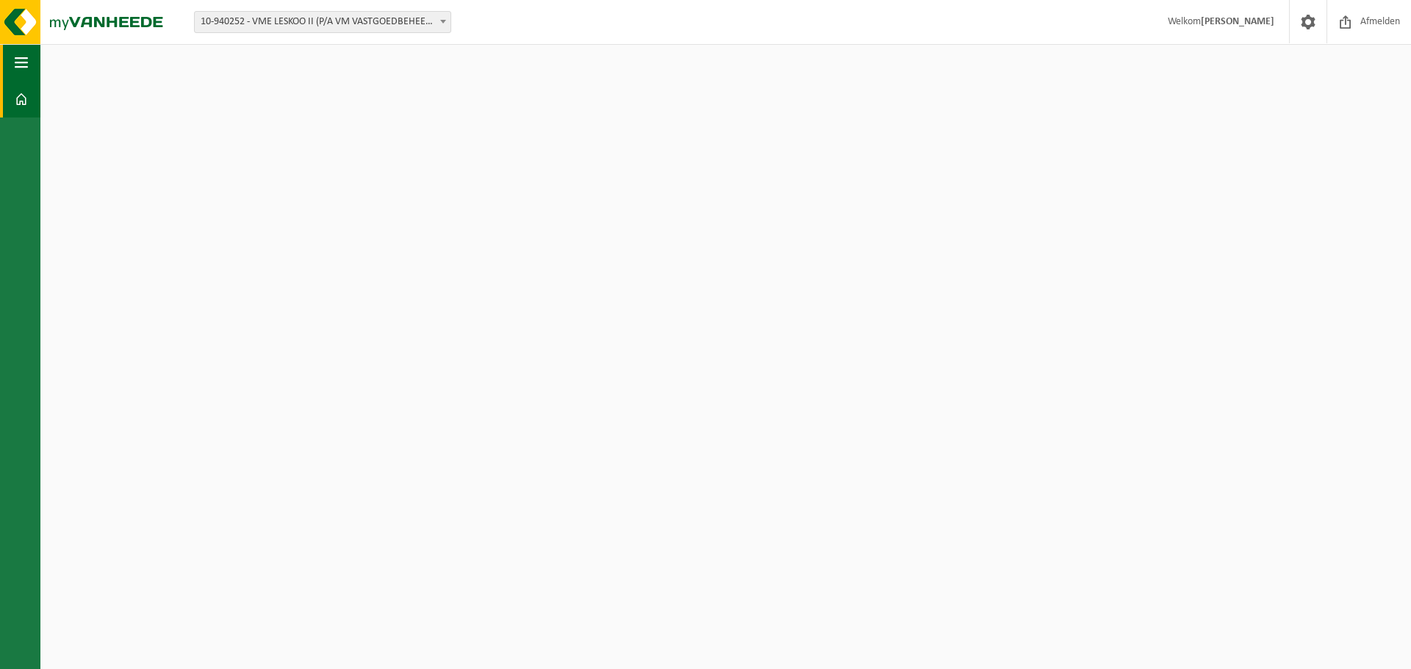
click at [26, 61] on span "button" at bounding box center [21, 62] width 13 height 37
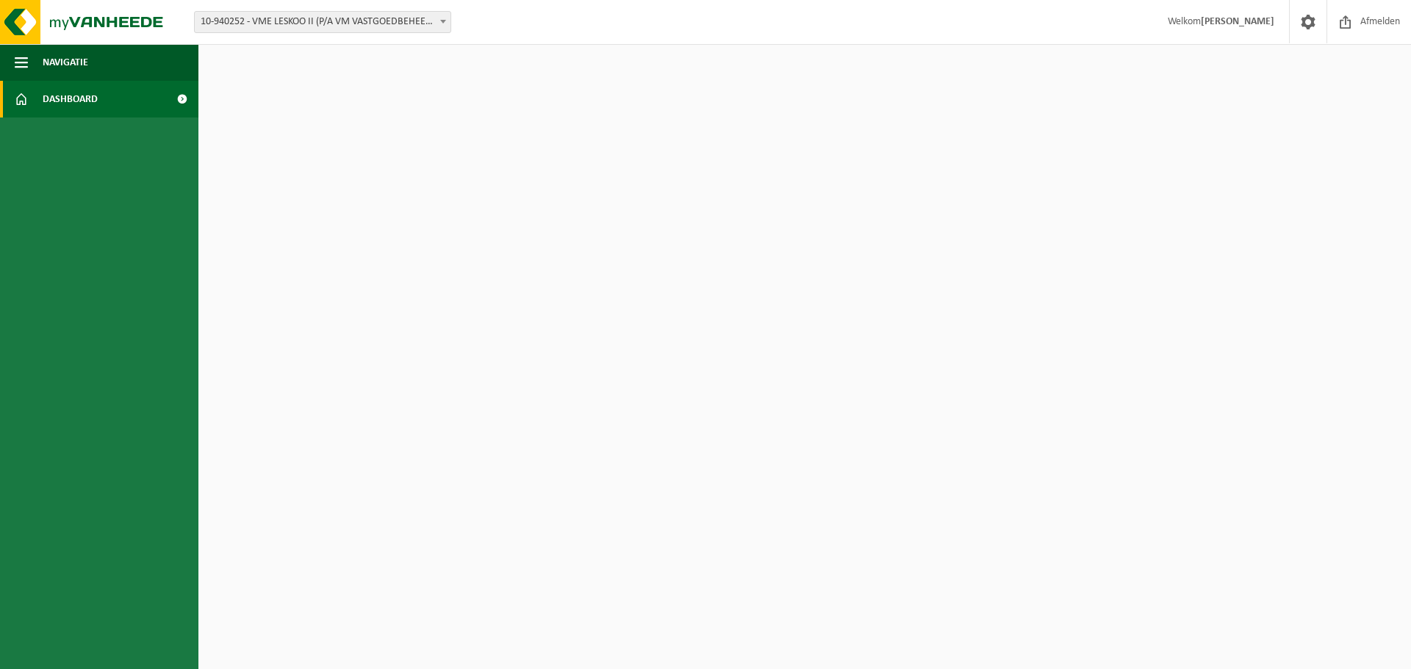
click at [57, 100] on span "Dashboard" at bounding box center [70, 99] width 55 height 37
click at [179, 98] on span at bounding box center [181, 99] width 33 height 37
click at [1210, 20] on span "Welkom [PERSON_NAME]" at bounding box center [1221, 21] width 136 height 43
click at [151, 98] on link "Dashboard" at bounding box center [99, 99] width 198 height 37
click at [181, 99] on span at bounding box center [181, 99] width 33 height 37
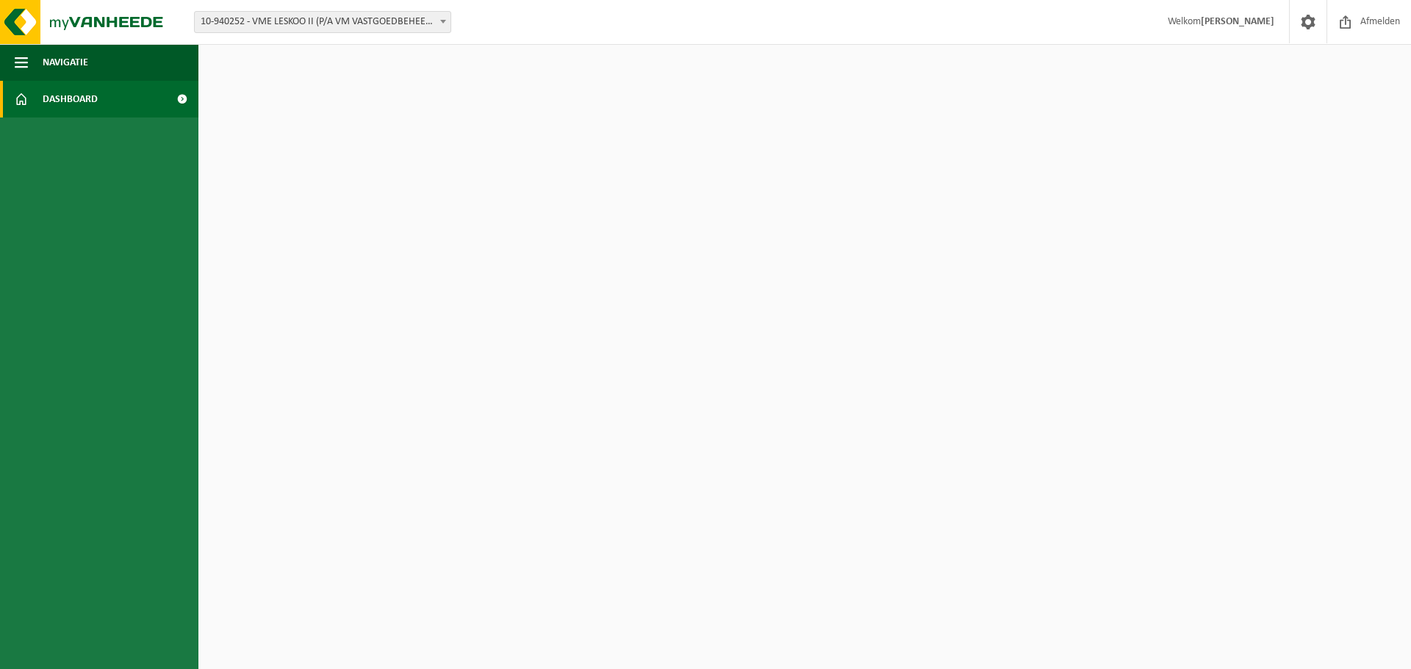
click at [319, 21] on span "10-940252 - VME LESKOO II (P/A VM VASTGOEDBEHEER BV) - OUDENAARDE" at bounding box center [323, 22] width 256 height 21
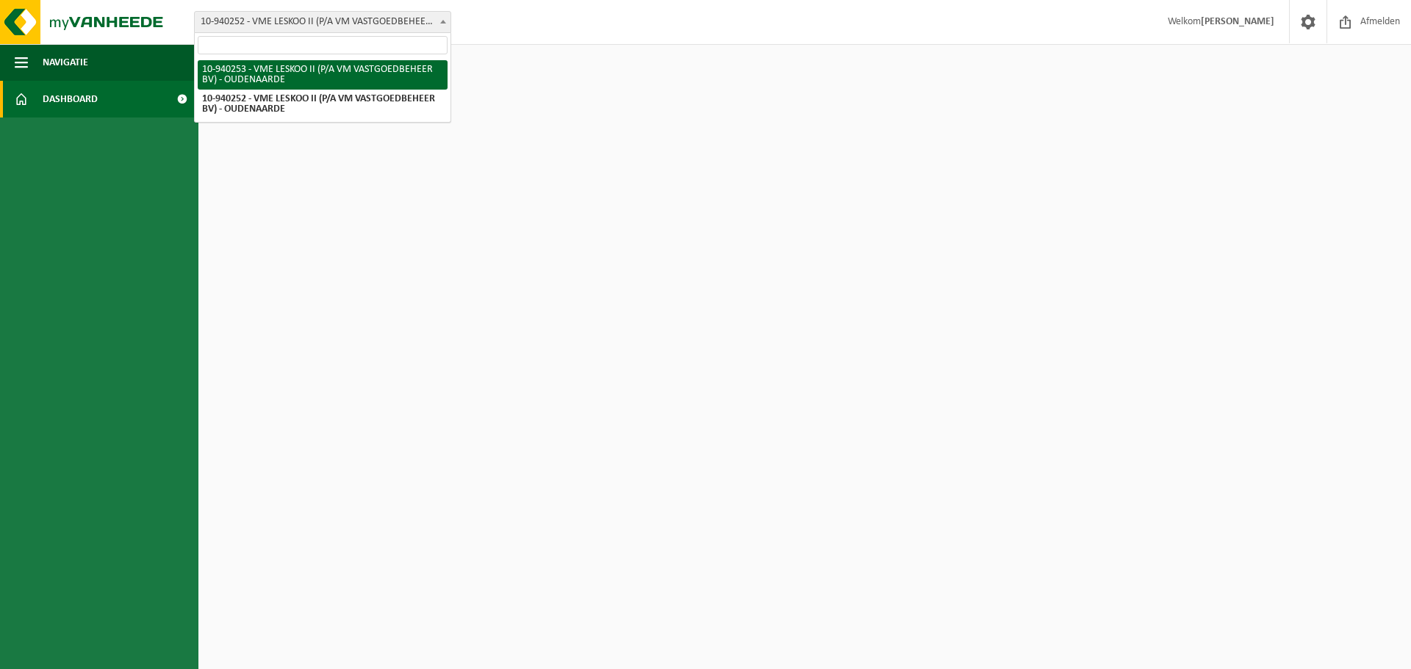
select select "161515"
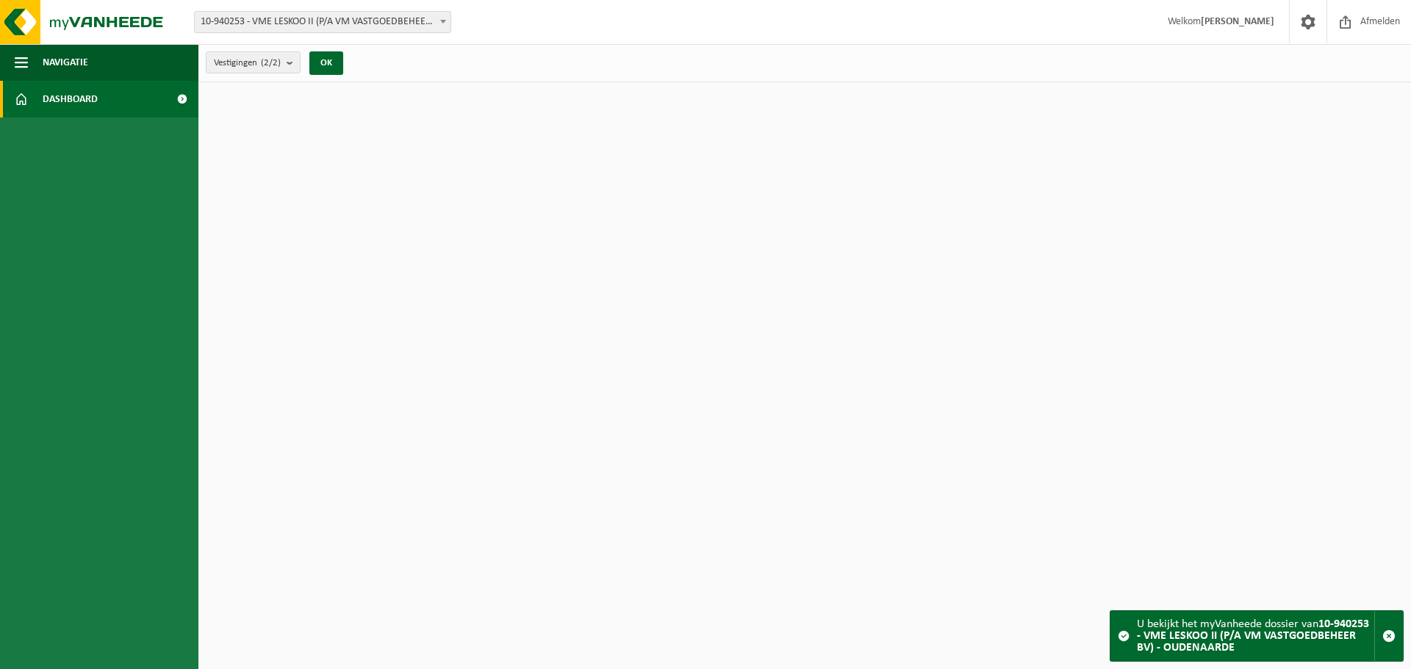
click at [1123, 632] on span at bounding box center [1123, 636] width 12 height 12
click at [334, 62] on button "OK" at bounding box center [326, 63] width 34 height 24
click at [325, 60] on button "OK" at bounding box center [326, 63] width 34 height 24
click at [276, 59] on count "(2/2)" at bounding box center [271, 63] width 20 height 10
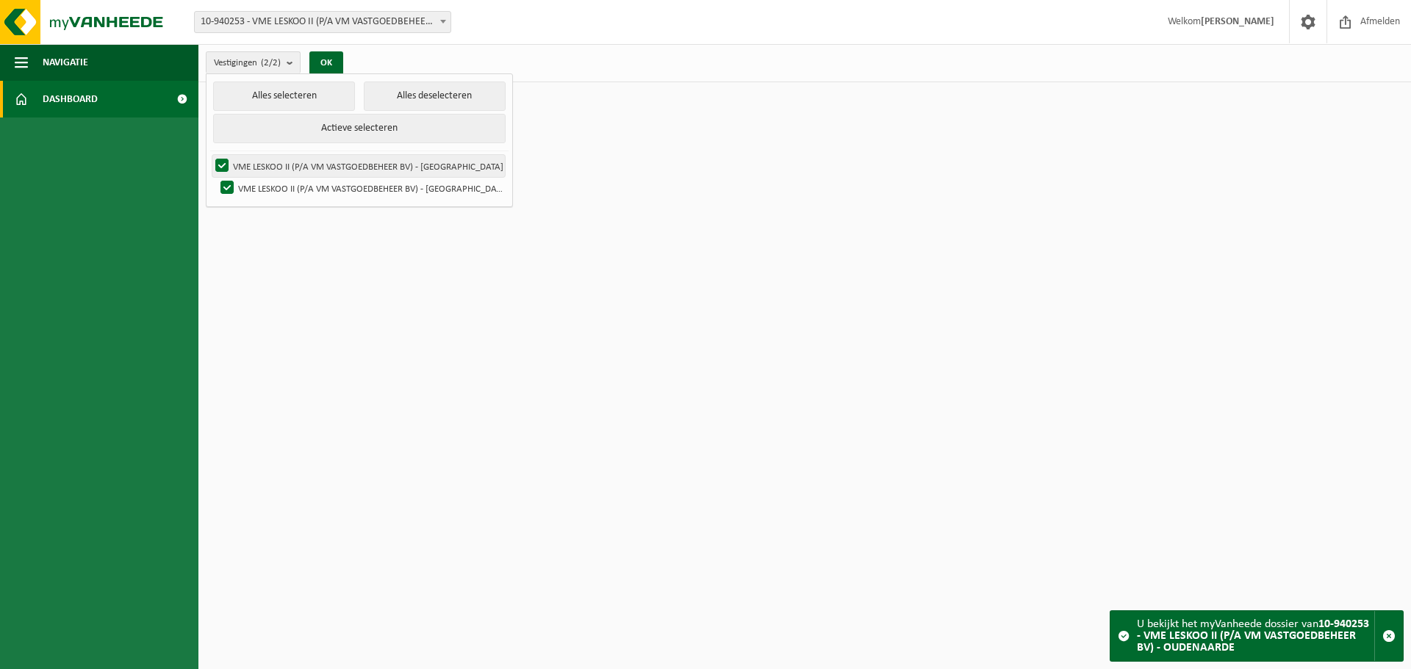
click at [284, 165] on label "VME LESKOO II (P/A VM VASTGOEDBEHEER BV) - [GEOGRAPHIC_DATA]" at bounding box center [358, 166] width 292 height 22
click at [210, 155] on input "VME LESKOO II (P/A VM VASTGOEDBEHEER BV) - [GEOGRAPHIC_DATA]" at bounding box center [209, 154] width 1 height 1
click at [317, 124] on button "Actieve selecteren" at bounding box center [359, 128] width 292 height 29
checkbox input "true"
click at [293, 183] on label "VME LESKOO II (P/A VM VASTGOEDBEHEER BV) - [GEOGRAPHIC_DATA]" at bounding box center [360, 188] width 287 height 22
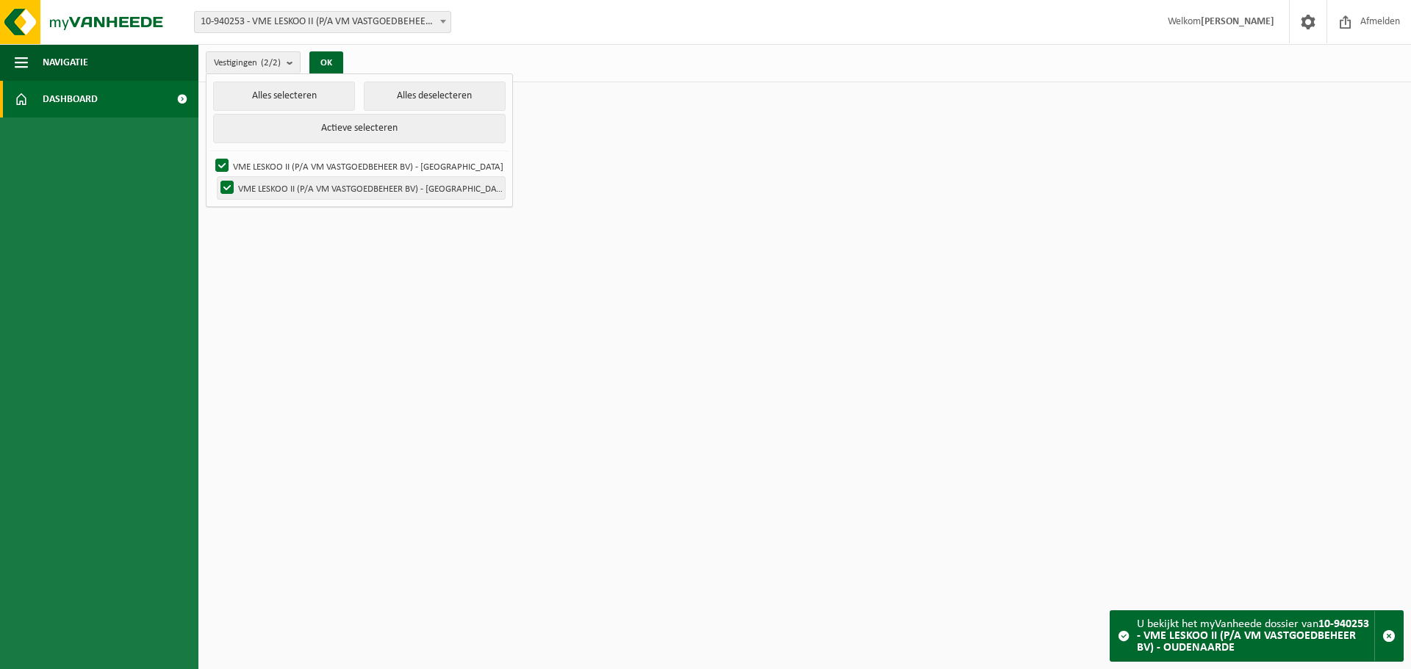
click at [215, 177] on input "VME LESKOO II (P/A VM VASTGOEDBEHEER BV) - [GEOGRAPHIC_DATA]" at bounding box center [215, 176] width 1 height 1
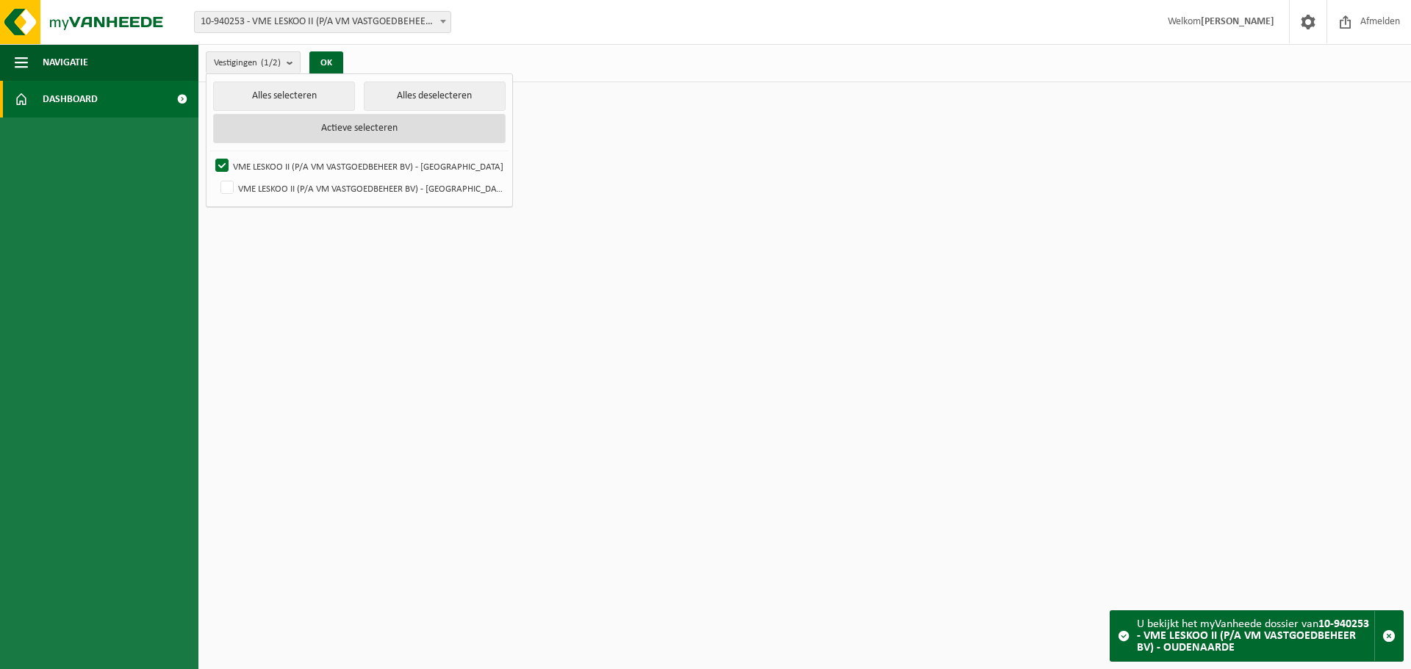
click at [327, 122] on button "Actieve selecteren" at bounding box center [359, 128] width 292 height 29
checkbox input "true"
click at [179, 97] on span at bounding box center [181, 99] width 33 height 37
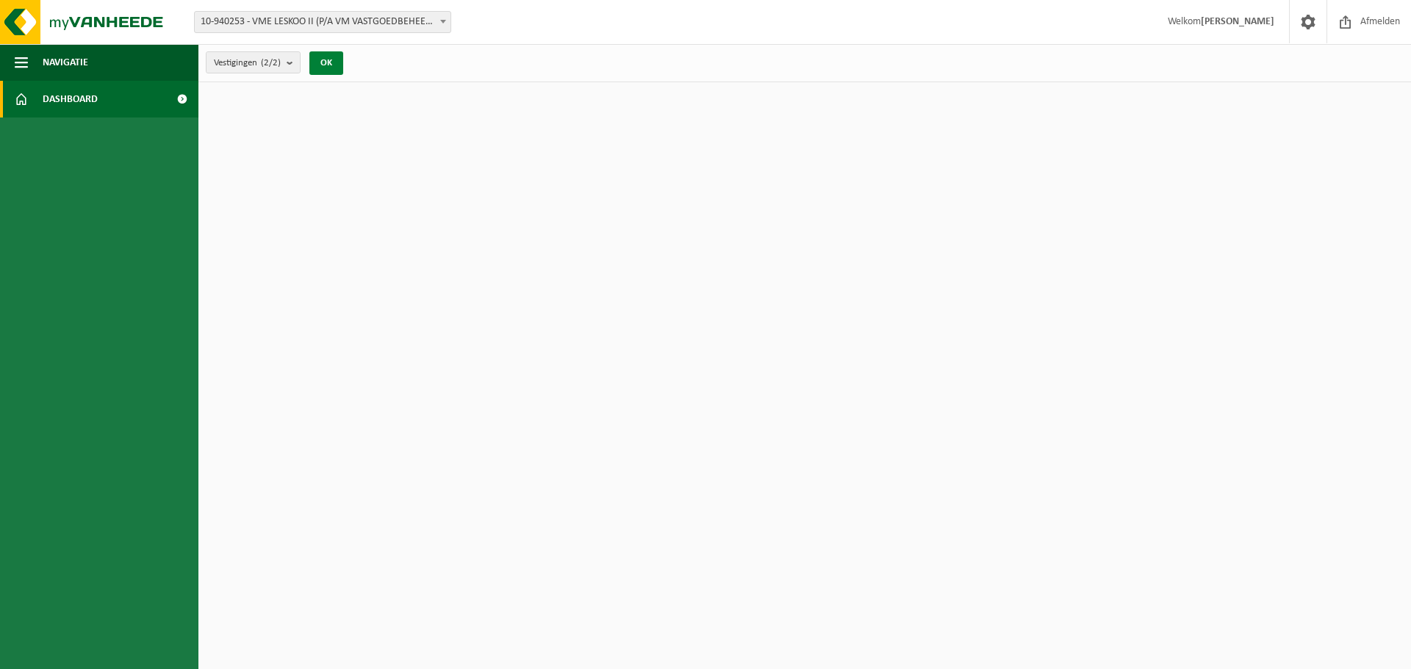
click at [329, 62] on button "OK" at bounding box center [326, 63] width 34 height 24
click at [294, 63] on b "submit" at bounding box center [293, 62] width 13 height 21
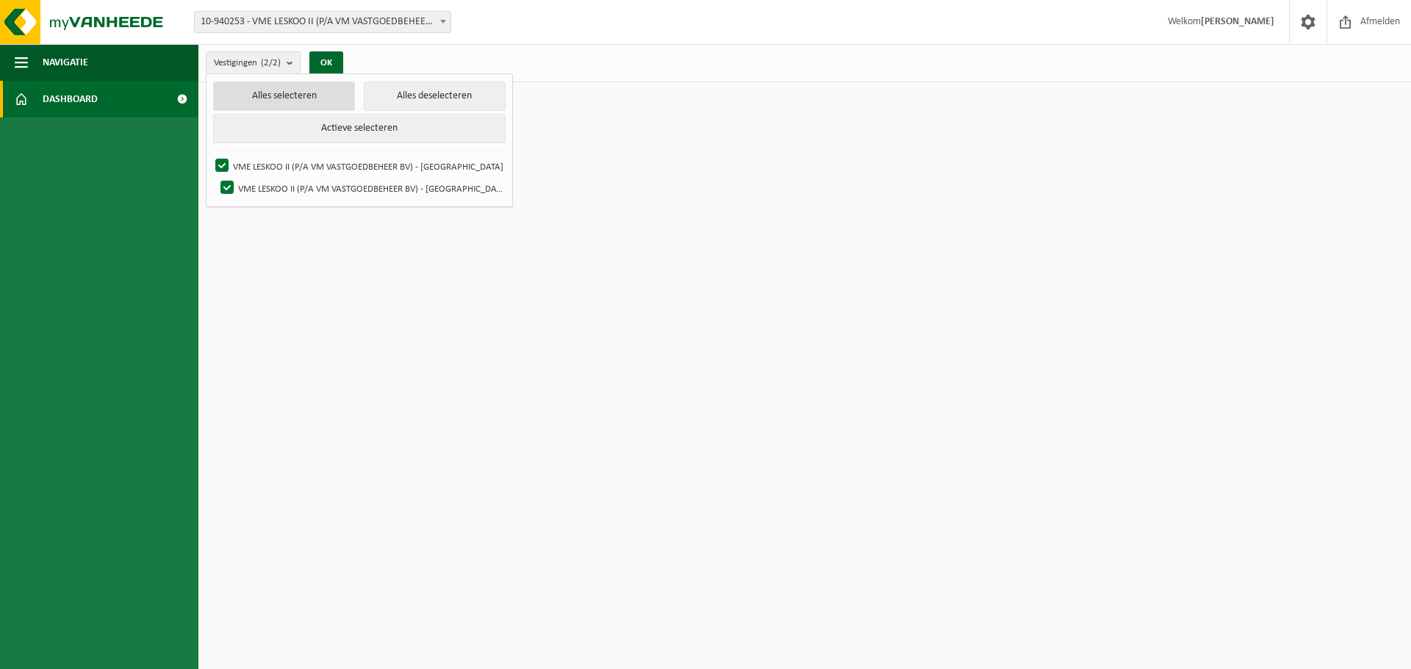
click at [281, 93] on button "Alles selecteren" at bounding box center [284, 96] width 142 height 29
